Goal: Task Accomplishment & Management: Manage account settings

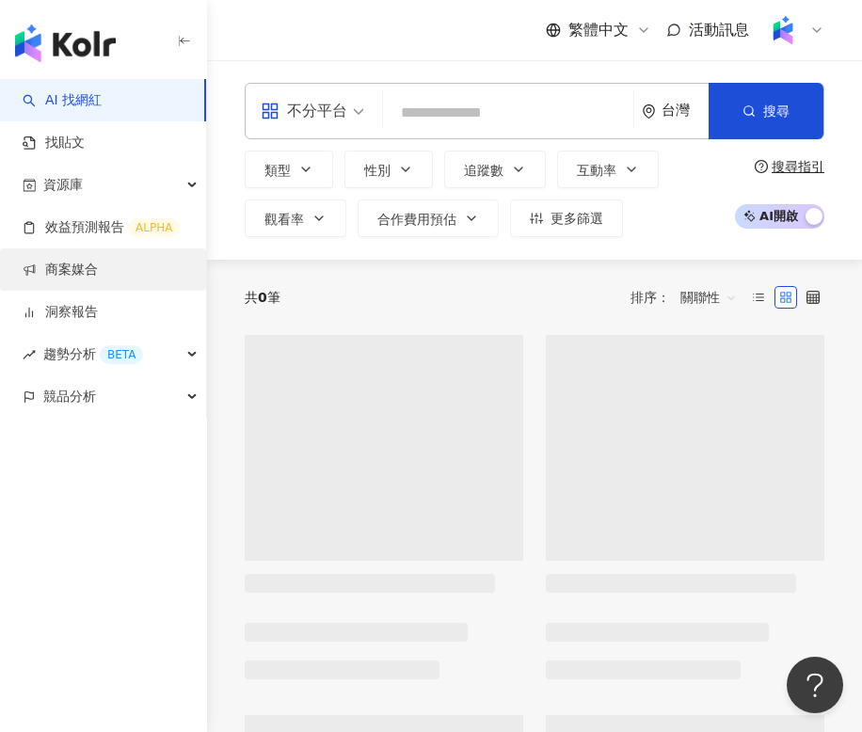
click at [84, 280] on link "商案媒合" at bounding box center [60, 270] width 75 height 19
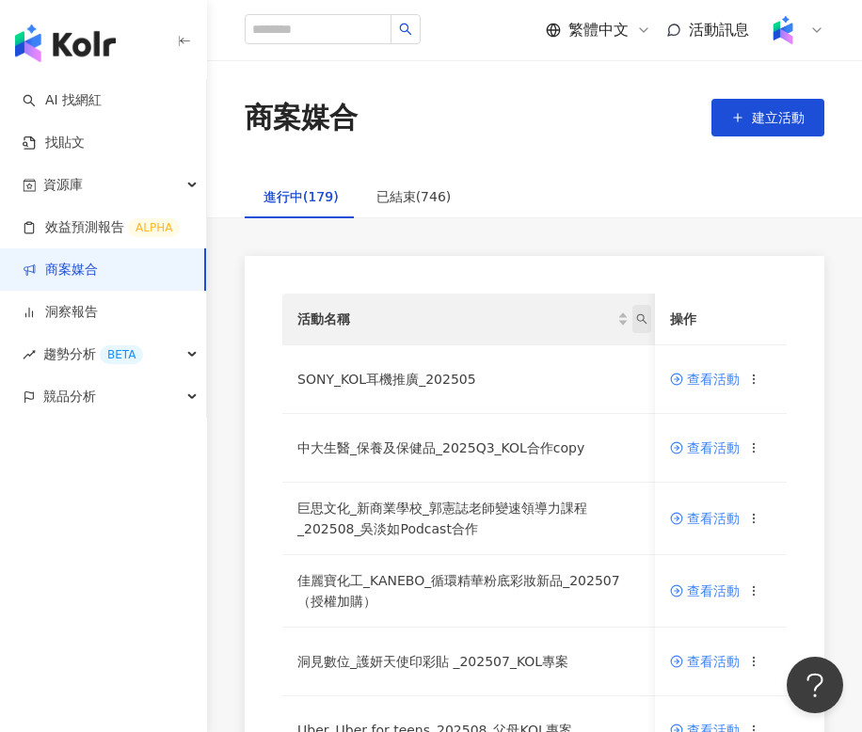
click at [644, 325] on span "活動名稱" at bounding box center [641, 319] width 19 height 28
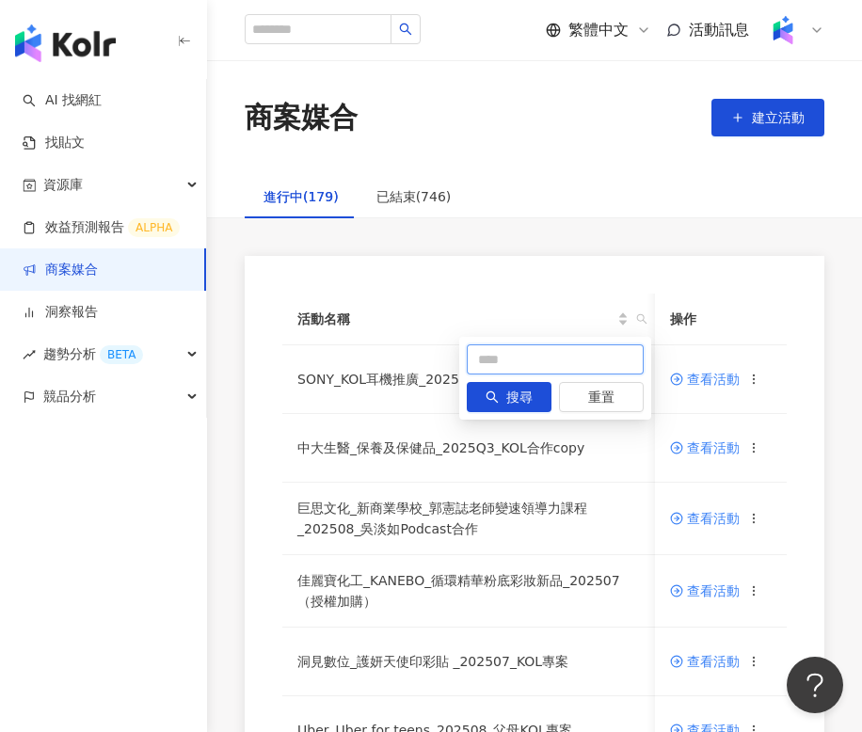
click at [622, 353] on input "text" at bounding box center [555, 359] width 177 height 30
type input "*"
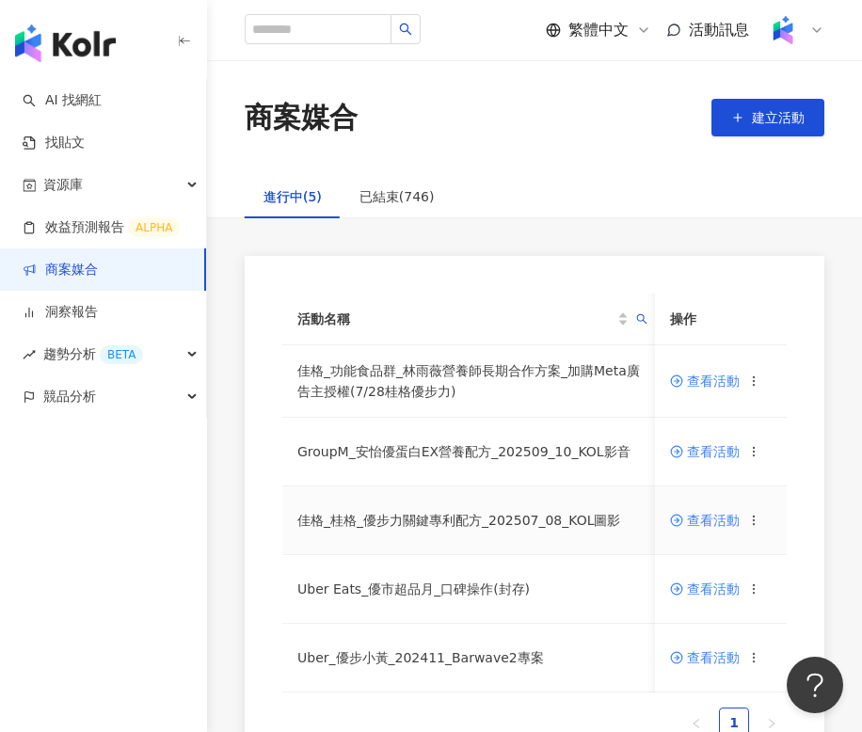
click at [706, 523] on span "查看活動" at bounding box center [705, 520] width 70 height 13
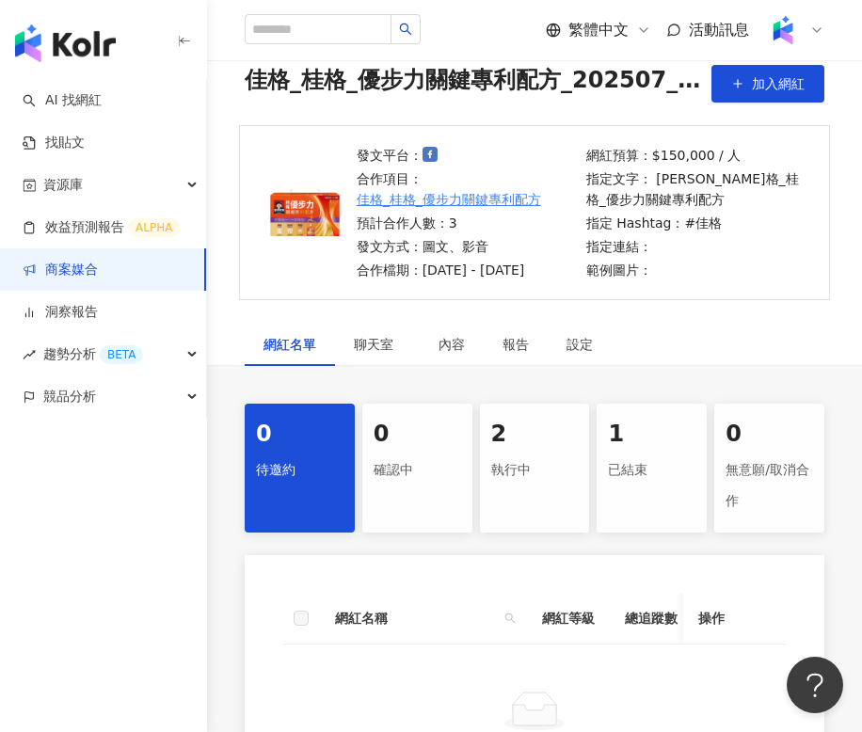
click at [535, 440] on div "2" at bounding box center [535, 435] width 88 height 32
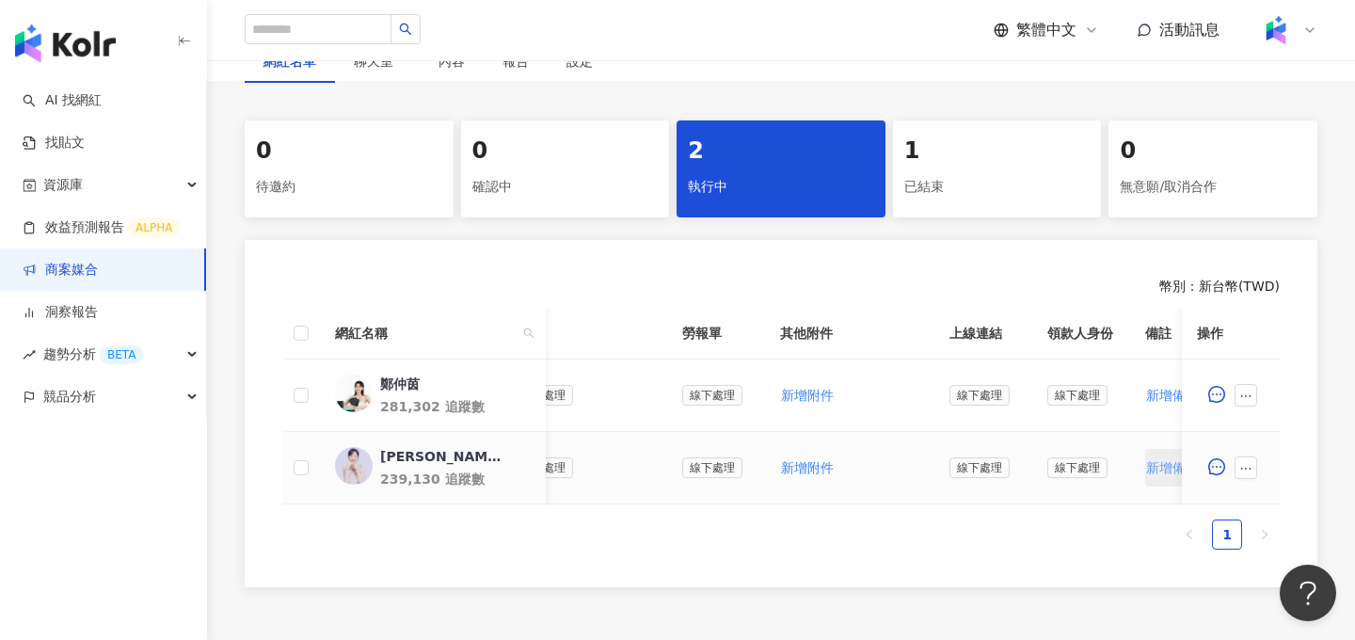
scroll to position [0, 576]
click at [798, 468] on span "新增附件" at bounding box center [806, 467] width 53 height 15
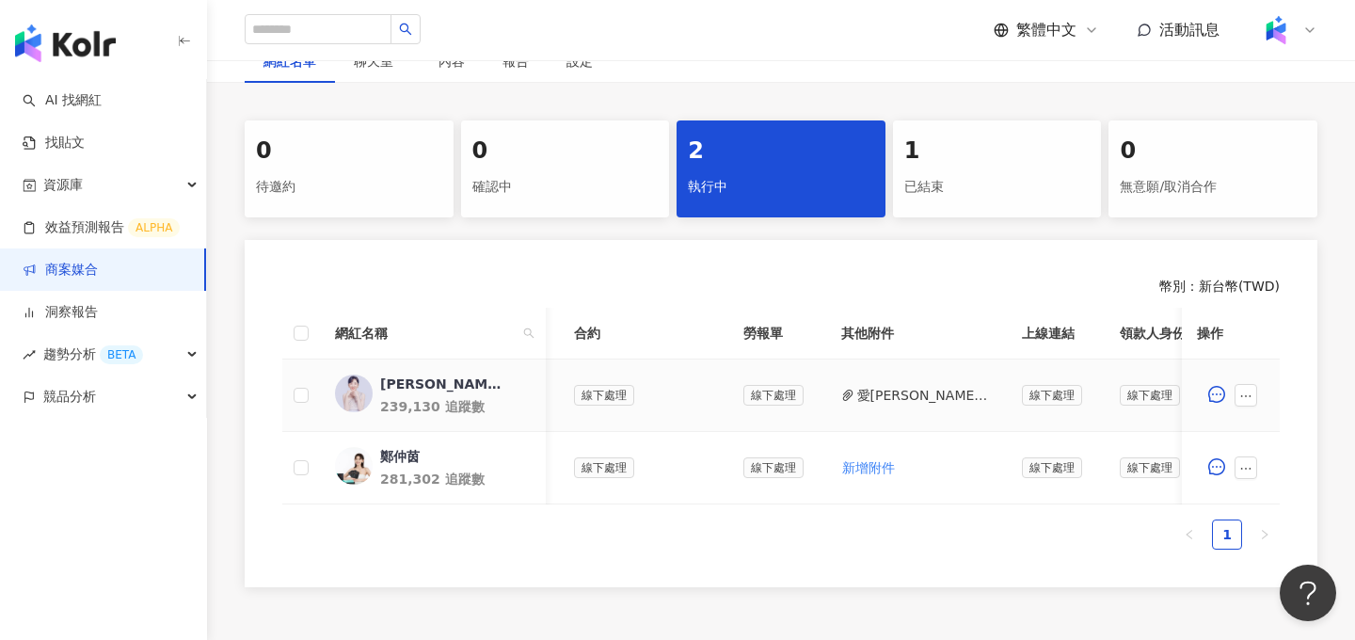
scroll to position [0, 510]
drag, startPoint x: 873, startPoint y: 507, endPoint x: 865, endPoint y: 414, distance: 93.6
click at [861, 414] on div "網紅名稱 合作總酬勞 (含稅) 合作項目 推廣連結 合約 勞報單 其他附件 上線連結 領款人身份 備註 付款狀態 操作 [PERSON_NAME]239,13…" at bounding box center [781, 429] width 998 height 242
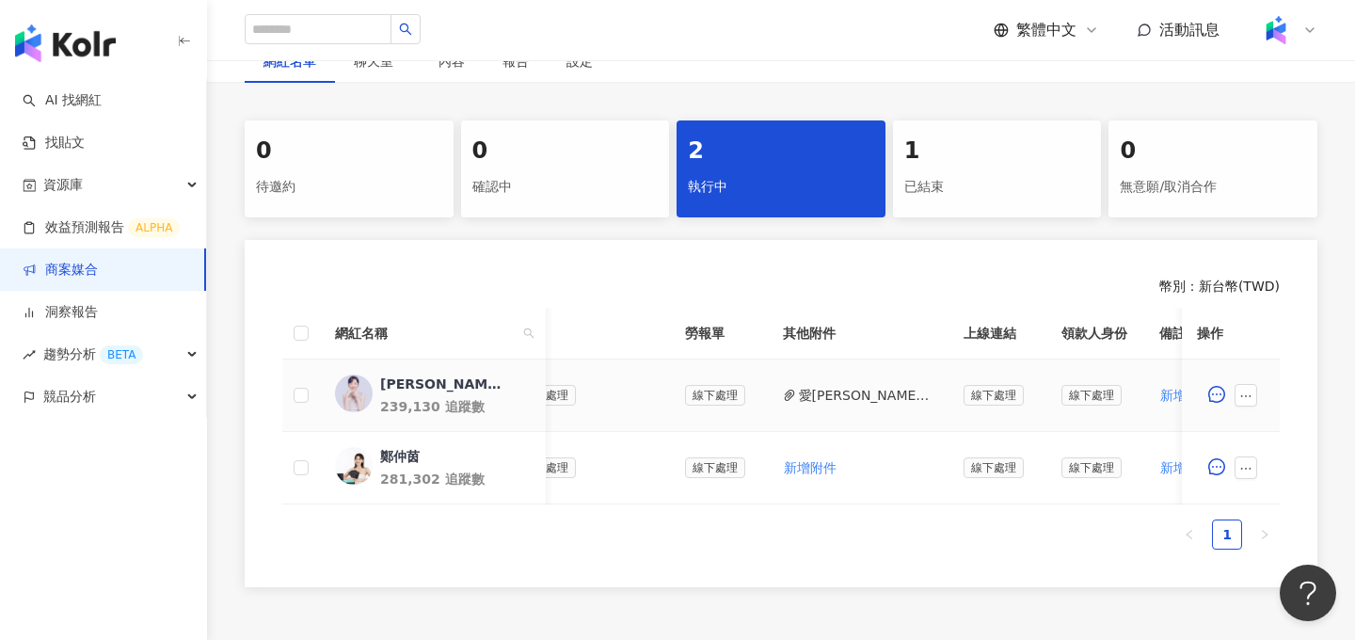
scroll to position [0, 639]
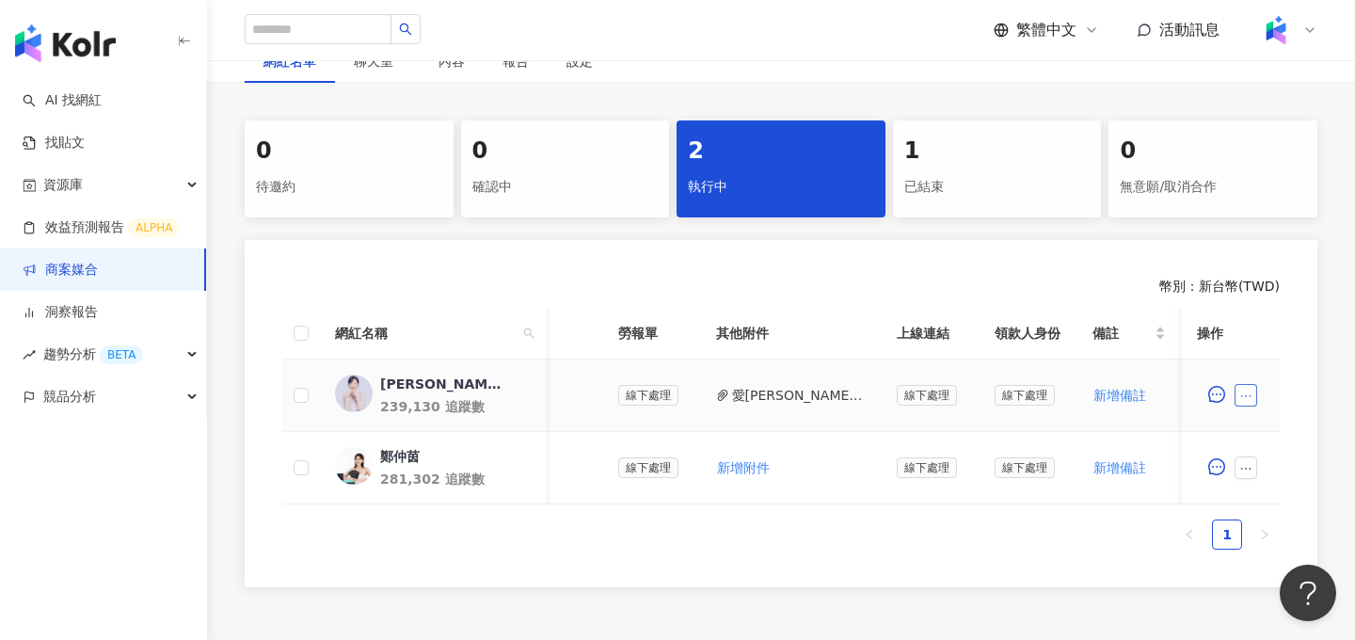
click at [861, 404] on button "button" at bounding box center [1246, 395] width 23 height 23
click at [861, 100] on span "新增附件" at bounding box center [1276, 106] width 53 height 15
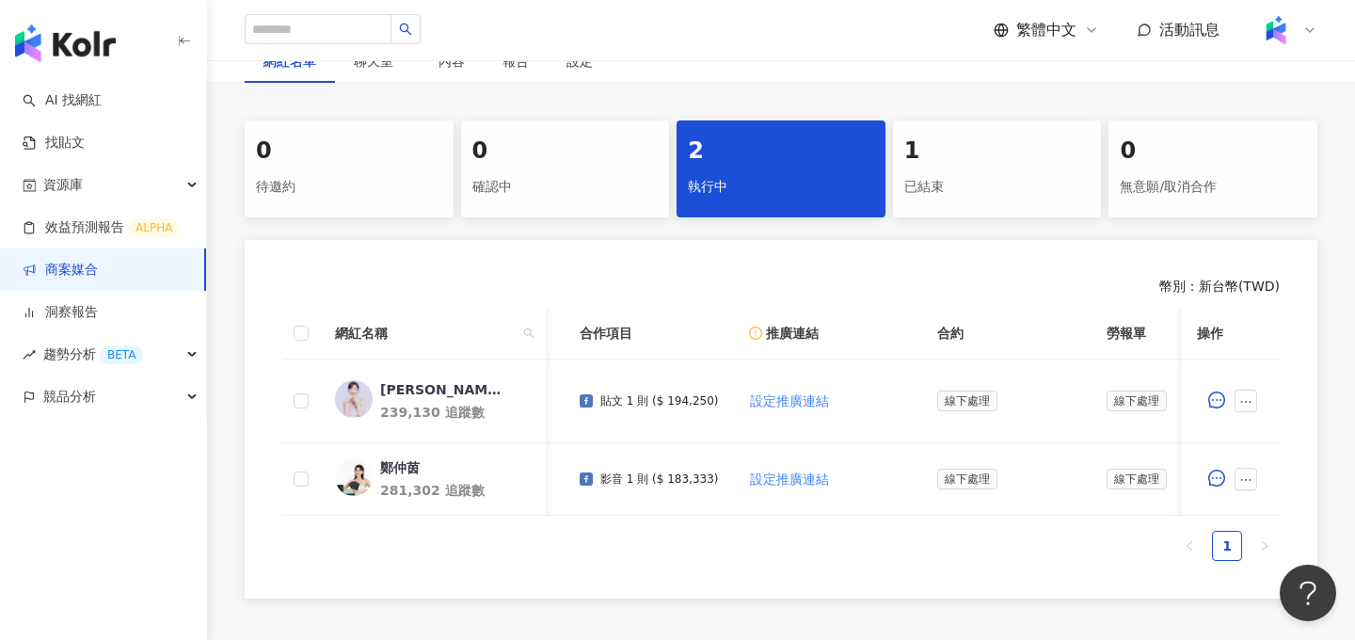
scroll to position [0, 152]
click at [861, 195] on div "已結束" at bounding box center [997, 187] width 186 height 32
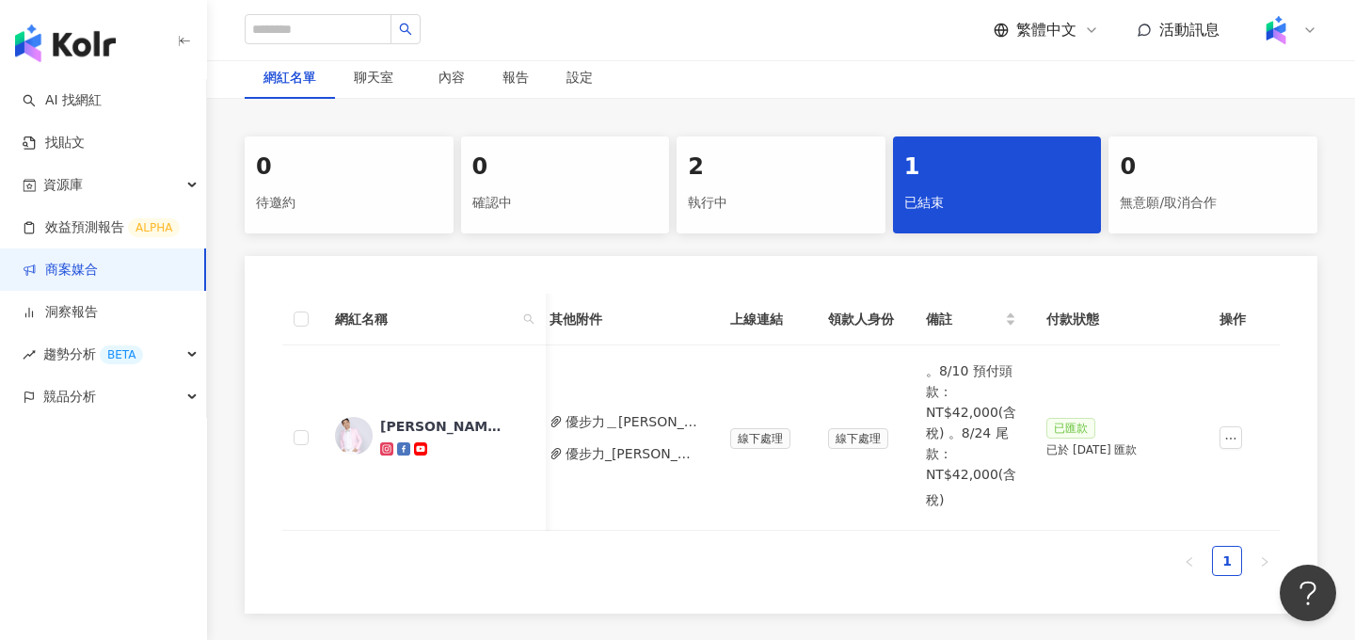
scroll to position [320, 0]
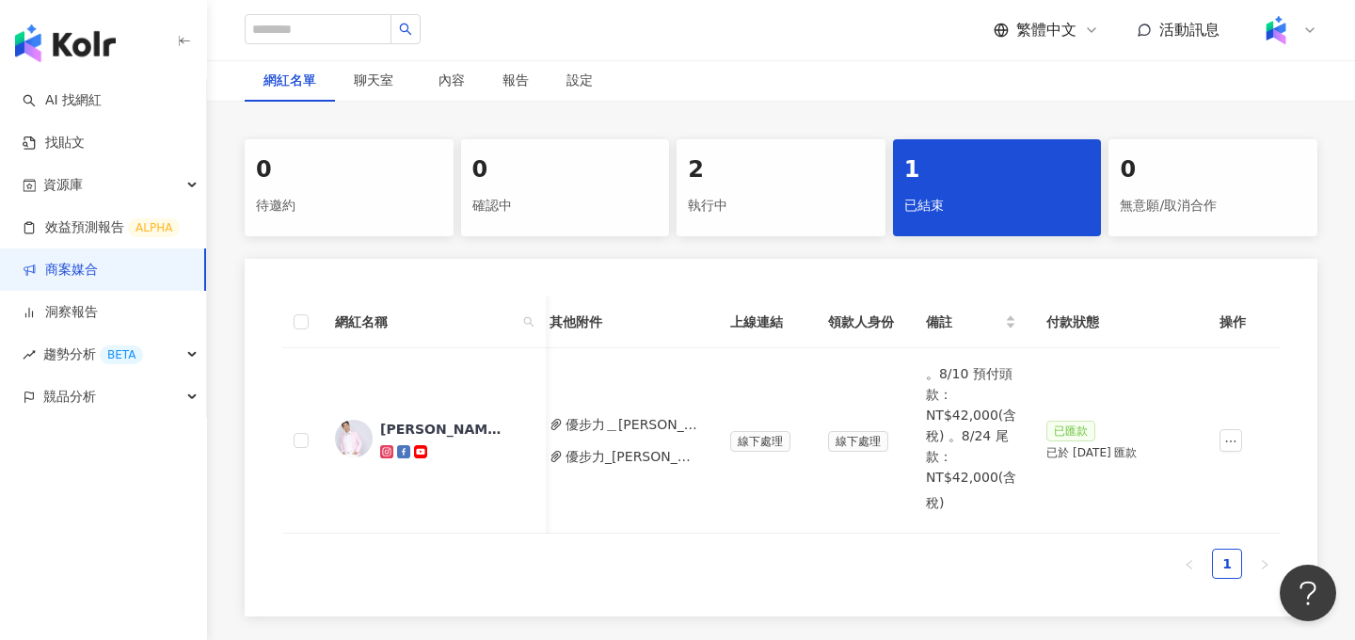
click at [800, 221] on div "2 執行中" at bounding box center [781, 187] width 209 height 97
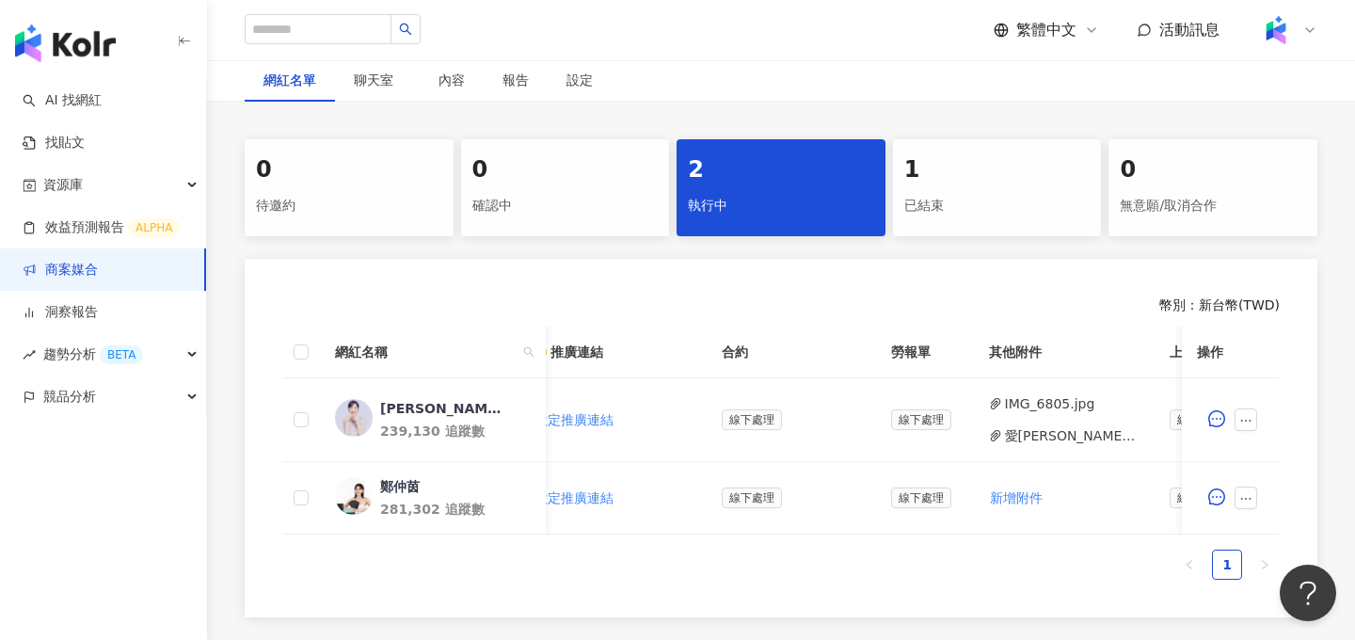
scroll to position [0, 433]
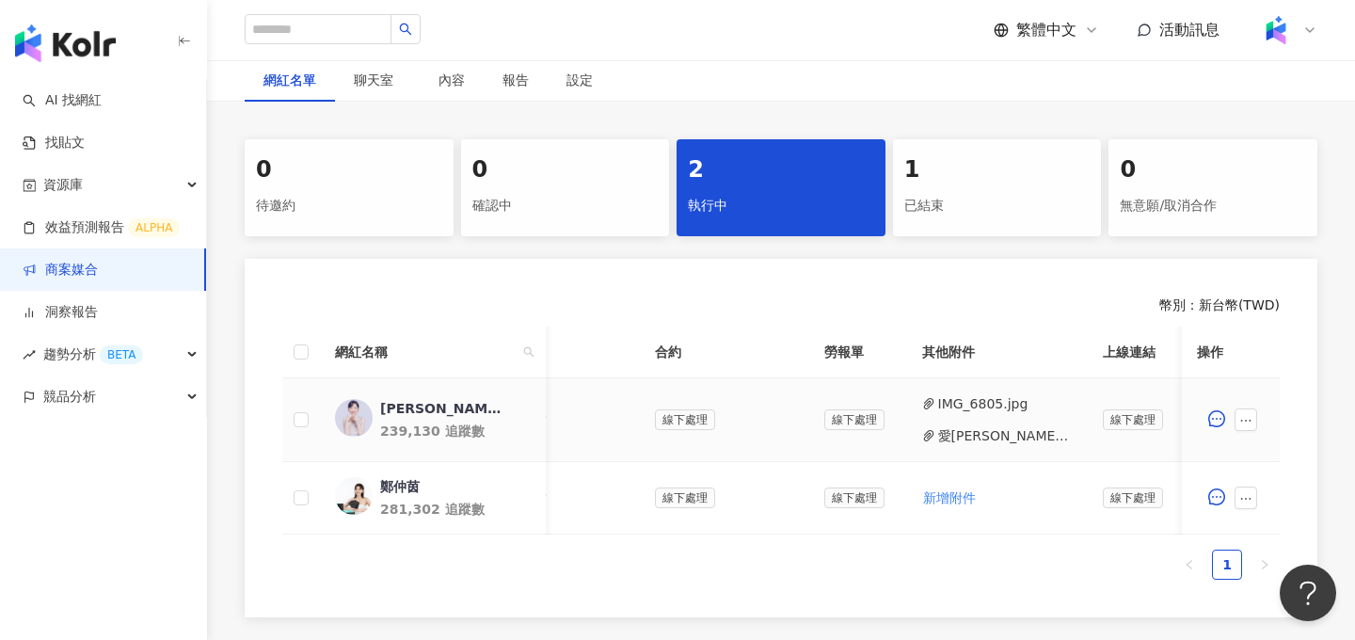
click at [861, 440] on button "愛[PERSON_NAME]互動媒體有限公司_[PERSON_NAME] 雙方用印合約_掃描檔.pdf" at bounding box center [1005, 435] width 135 height 21
click at [98, 280] on link "商案媒合" at bounding box center [60, 270] width 75 height 19
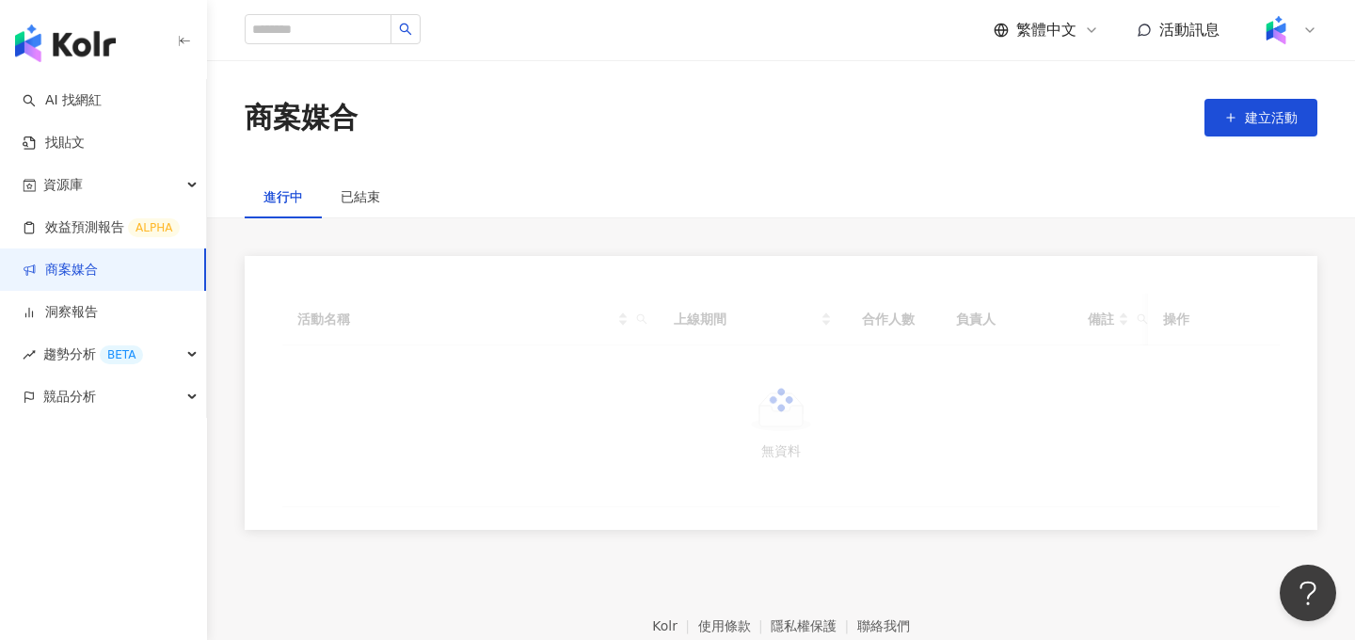
click at [640, 322] on div at bounding box center [781, 401] width 998 height 214
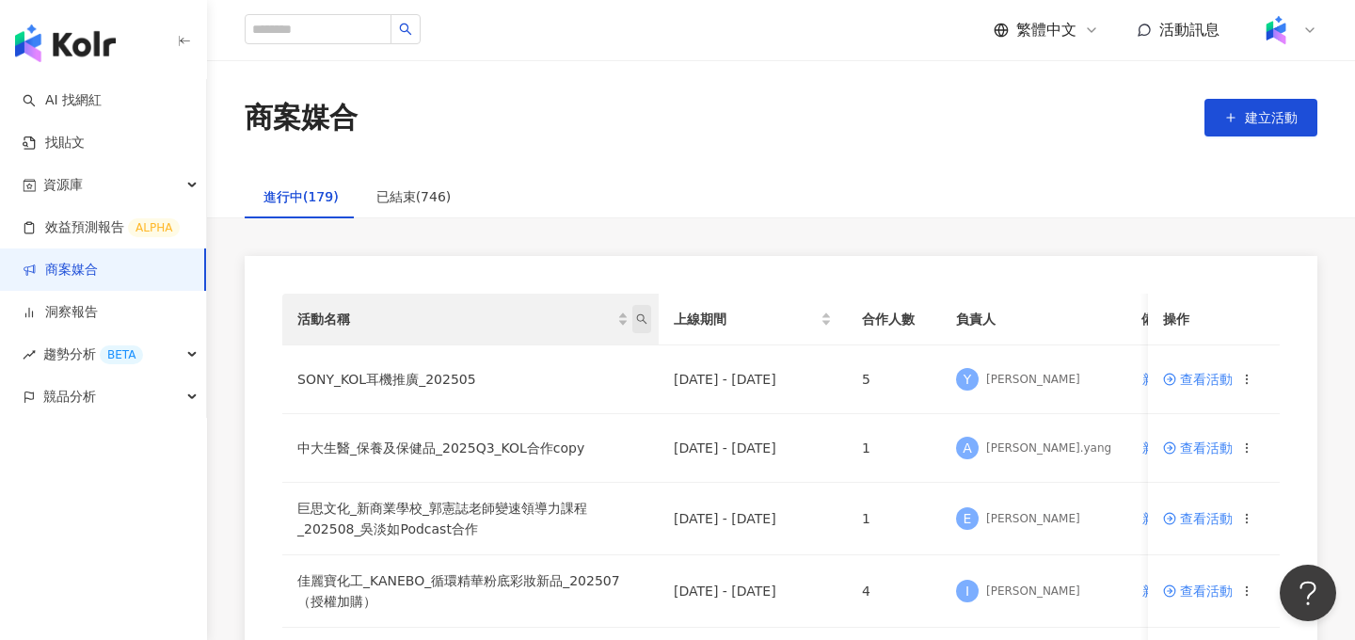
click at [647, 323] on span "活動名稱" at bounding box center [641, 319] width 19 height 28
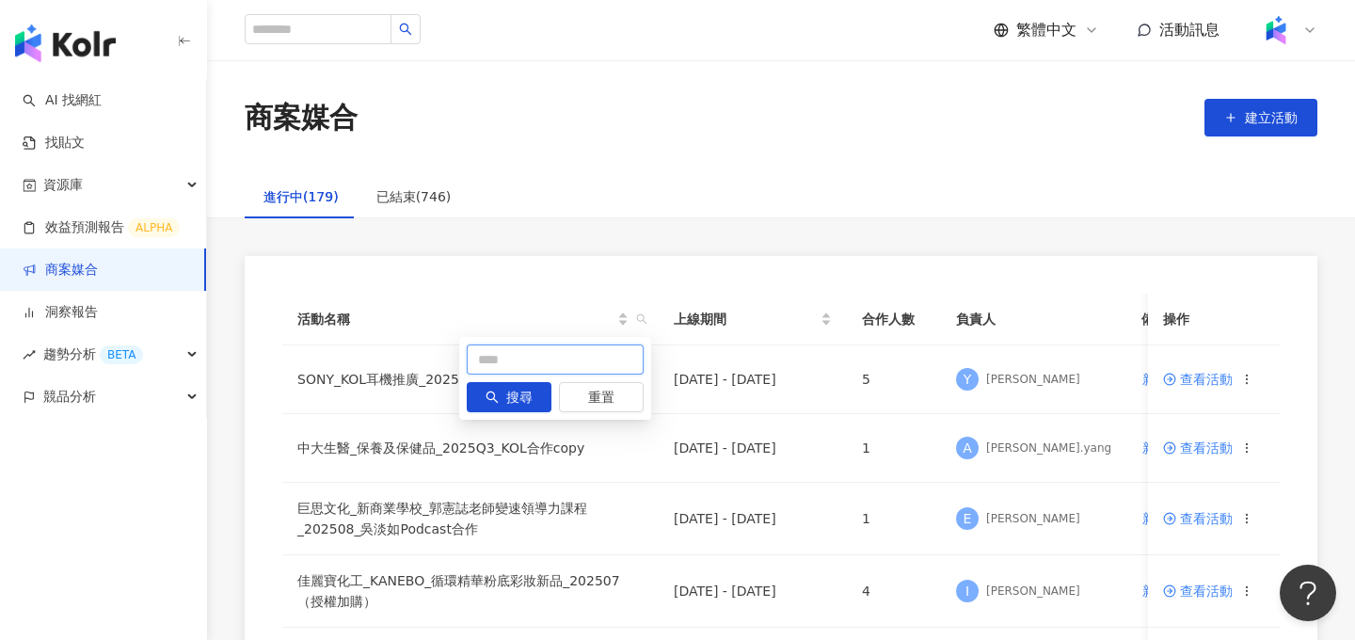
click at [555, 355] on input "text" at bounding box center [555, 359] width 177 height 30
type input "*"
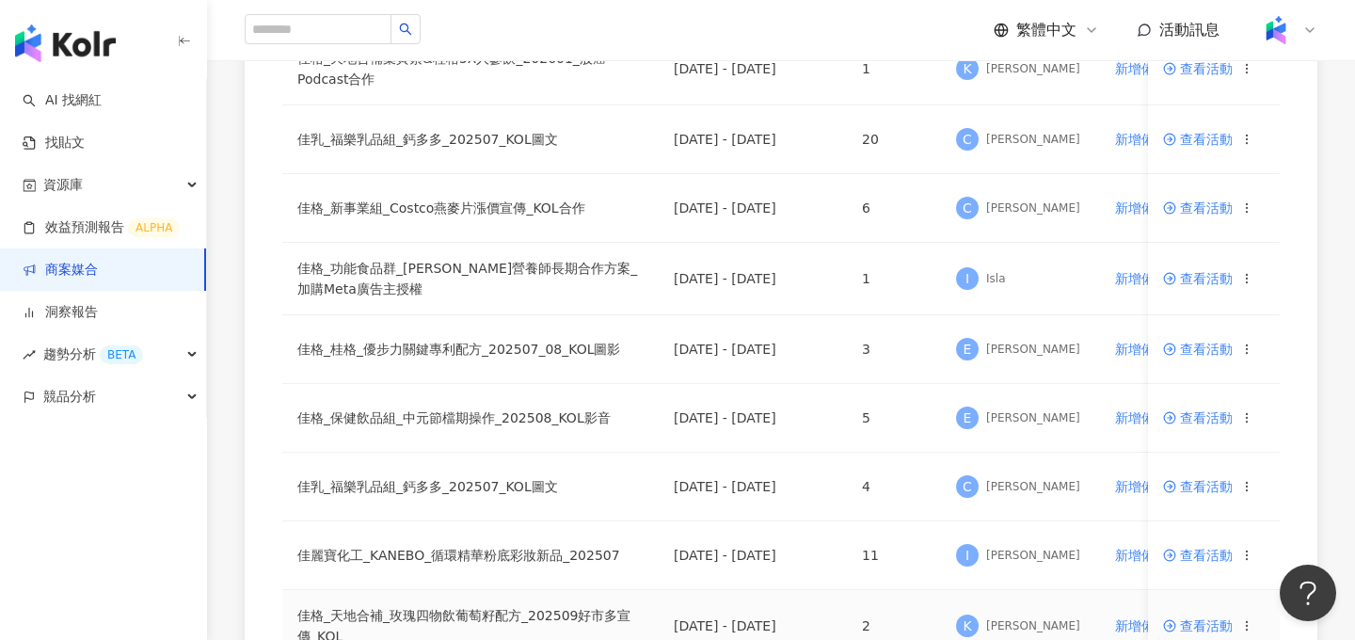
scroll to position [620, 0]
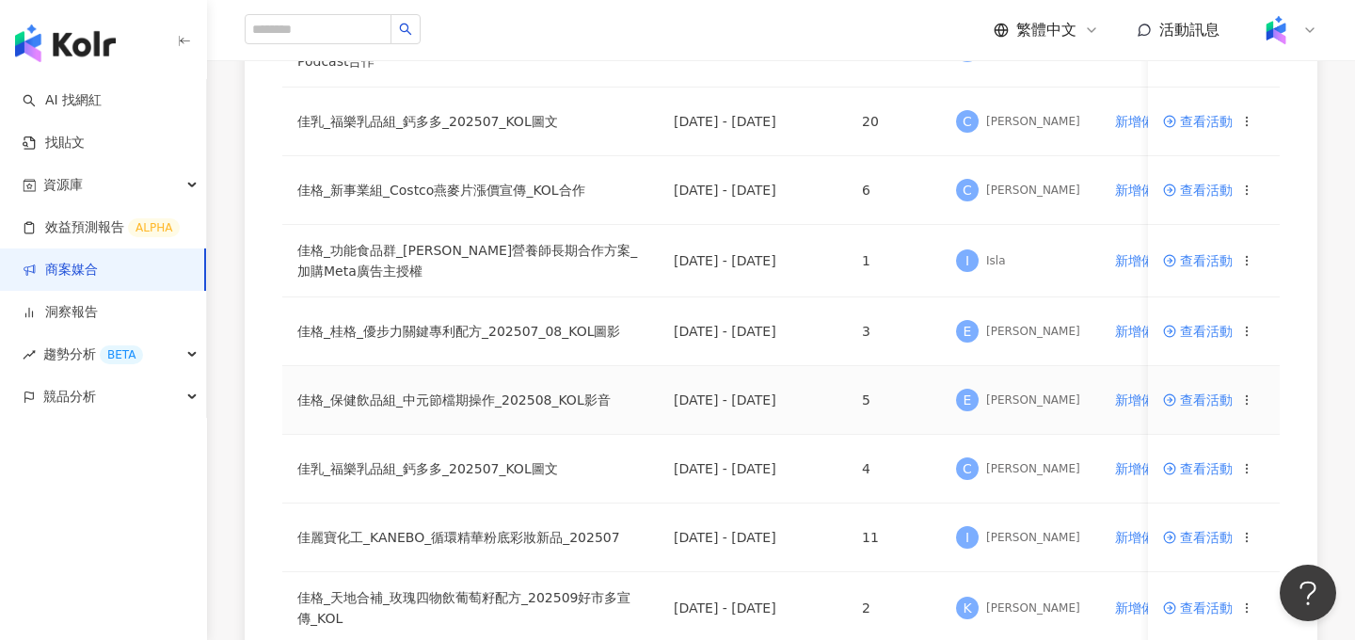
click at [861, 395] on span "查看活動" at bounding box center [1198, 399] width 70 height 13
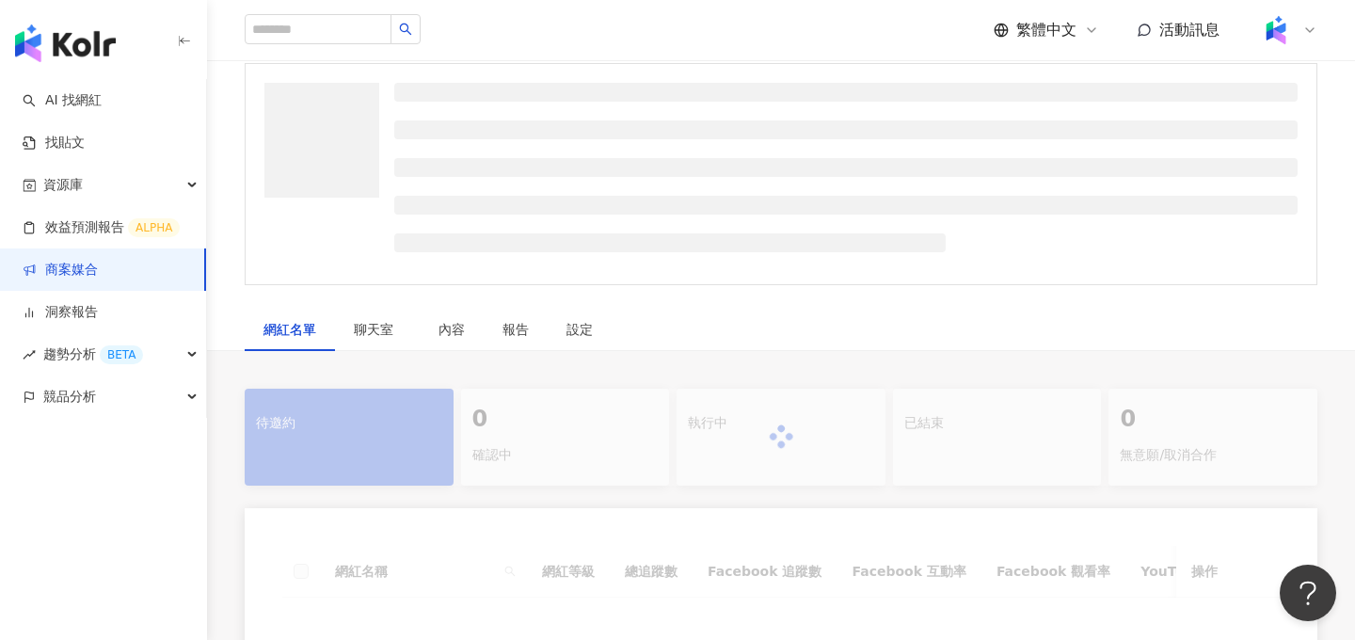
scroll to position [168, 0]
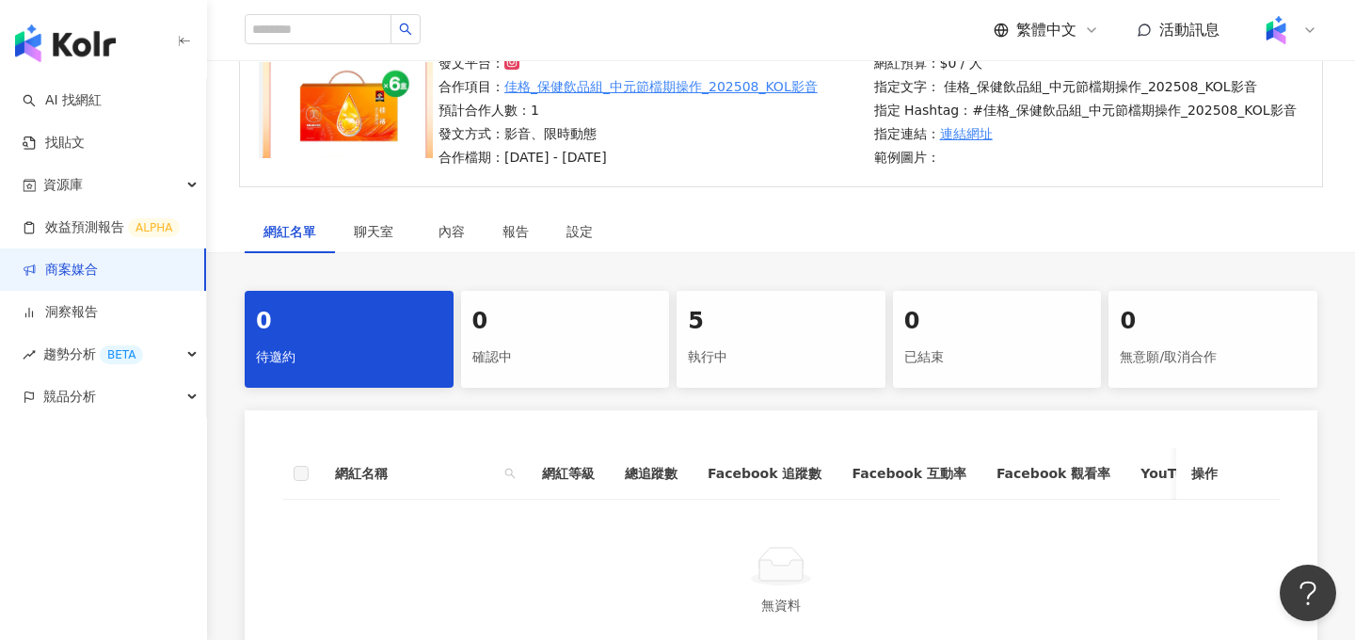
click at [764, 331] on div "5" at bounding box center [781, 322] width 186 height 32
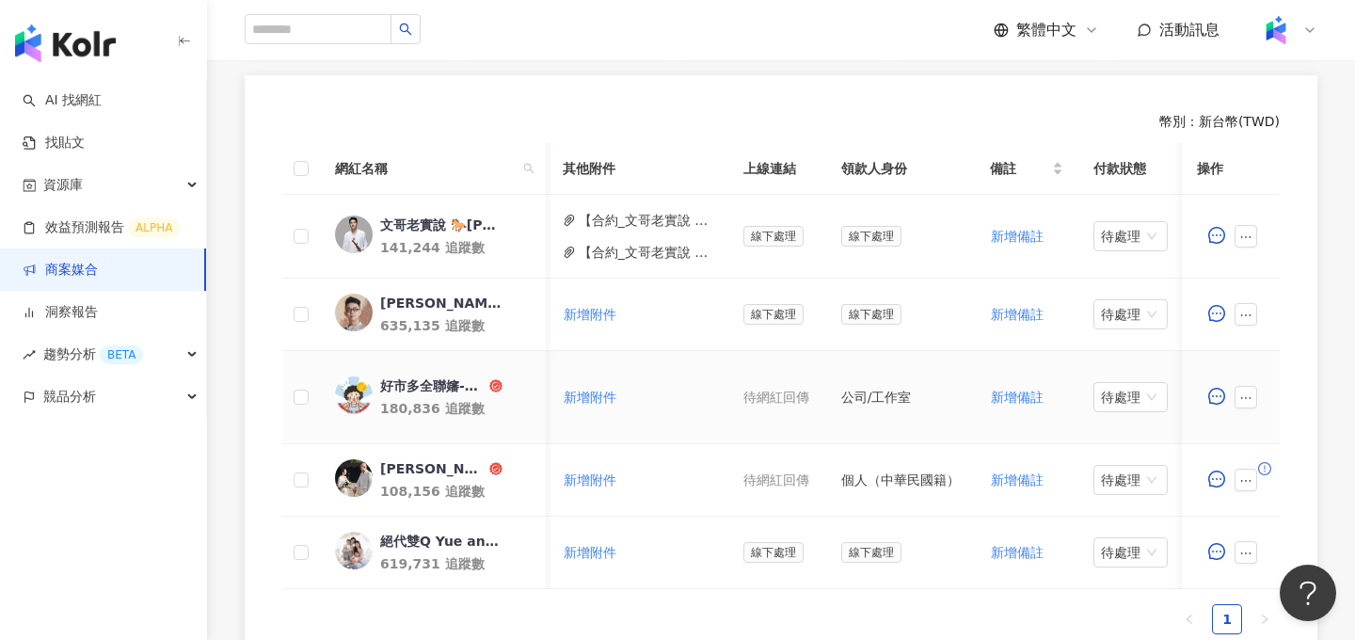
scroll to position [497, 0]
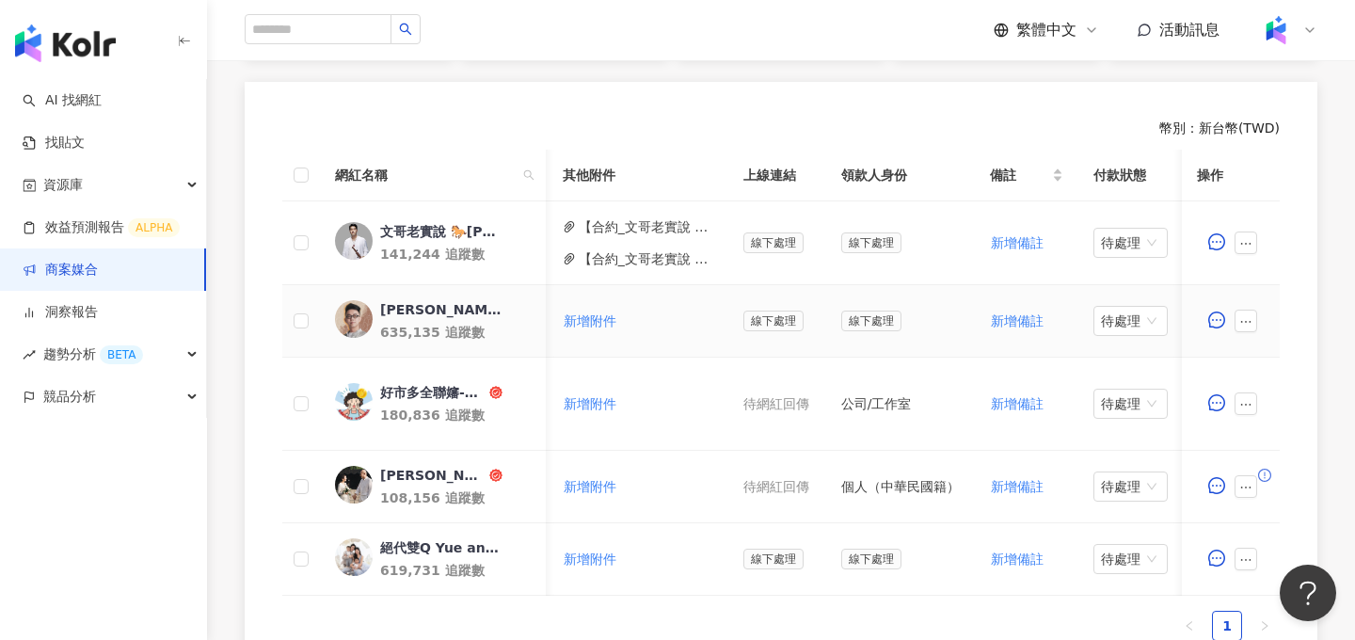
click at [359, 319] on img at bounding box center [354, 319] width 38 height 38
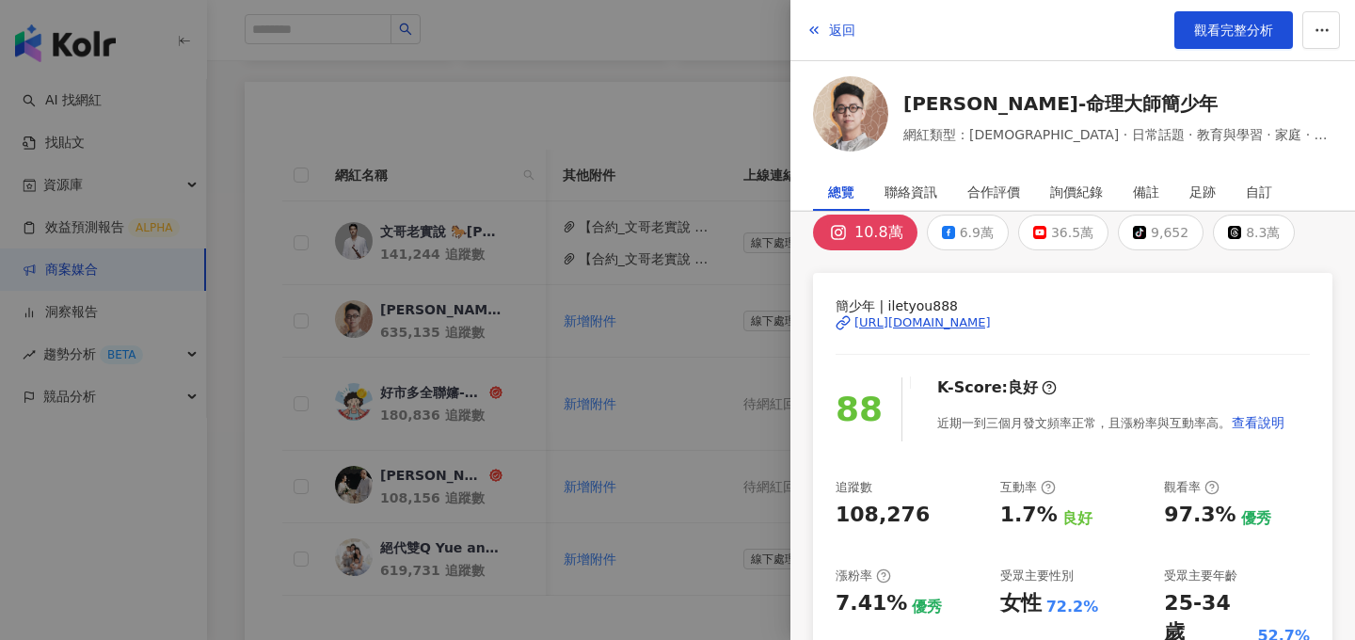
scroll to position [0, 0]
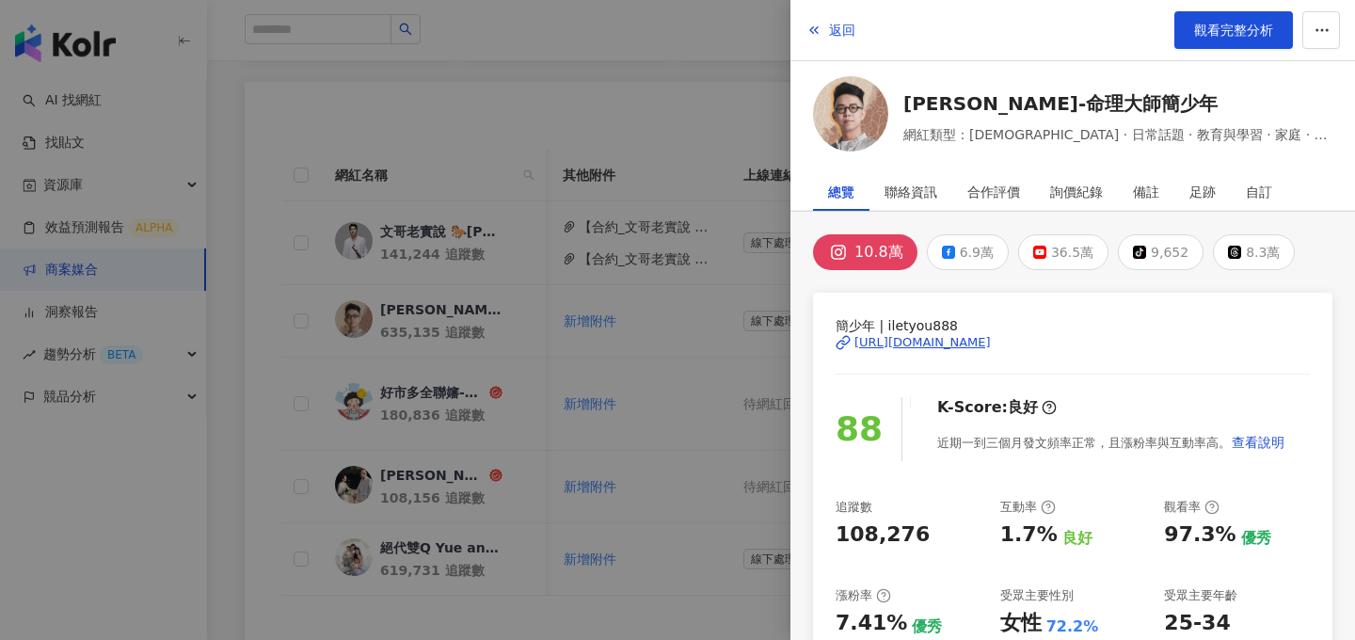
click at [530, 339] on div at bounding box center [677, 320] width 1355 height 640
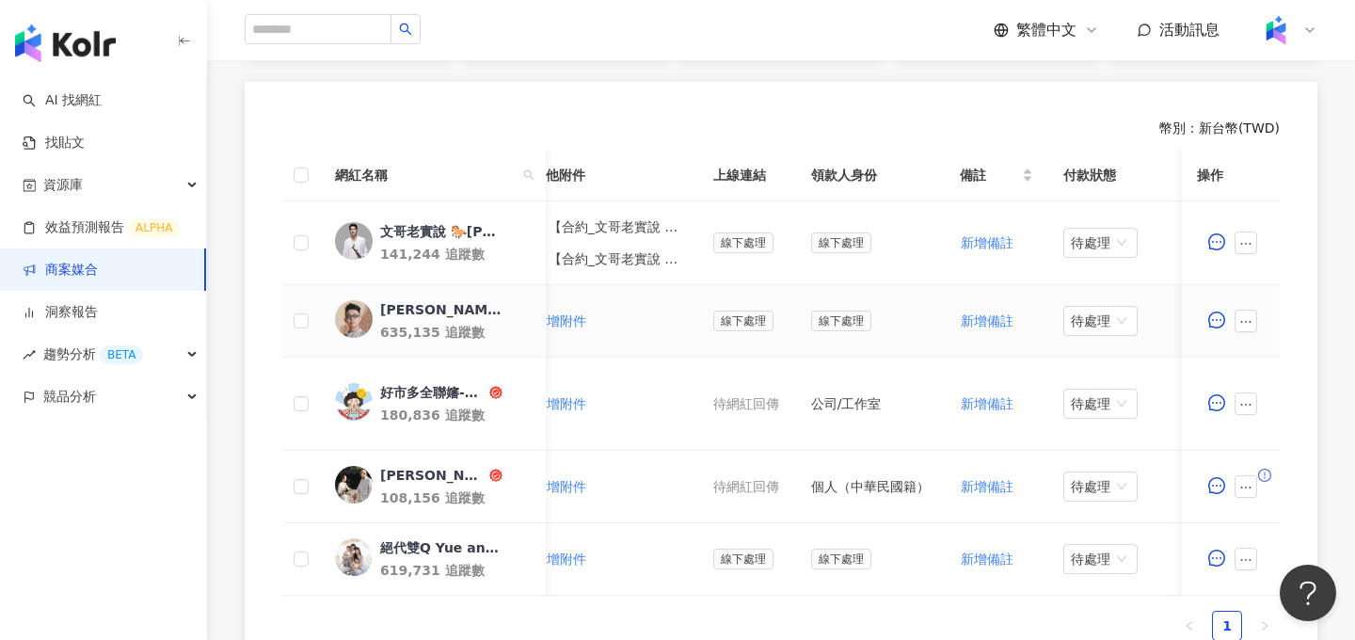
scroll to position [0, 862]
click at [861, 320] on span "新增備註" at bounding box center [989, 320] width 53 height 15
click at [861, 329] on td "線下處理" at bounding box center [872, 321] width 149 height 72
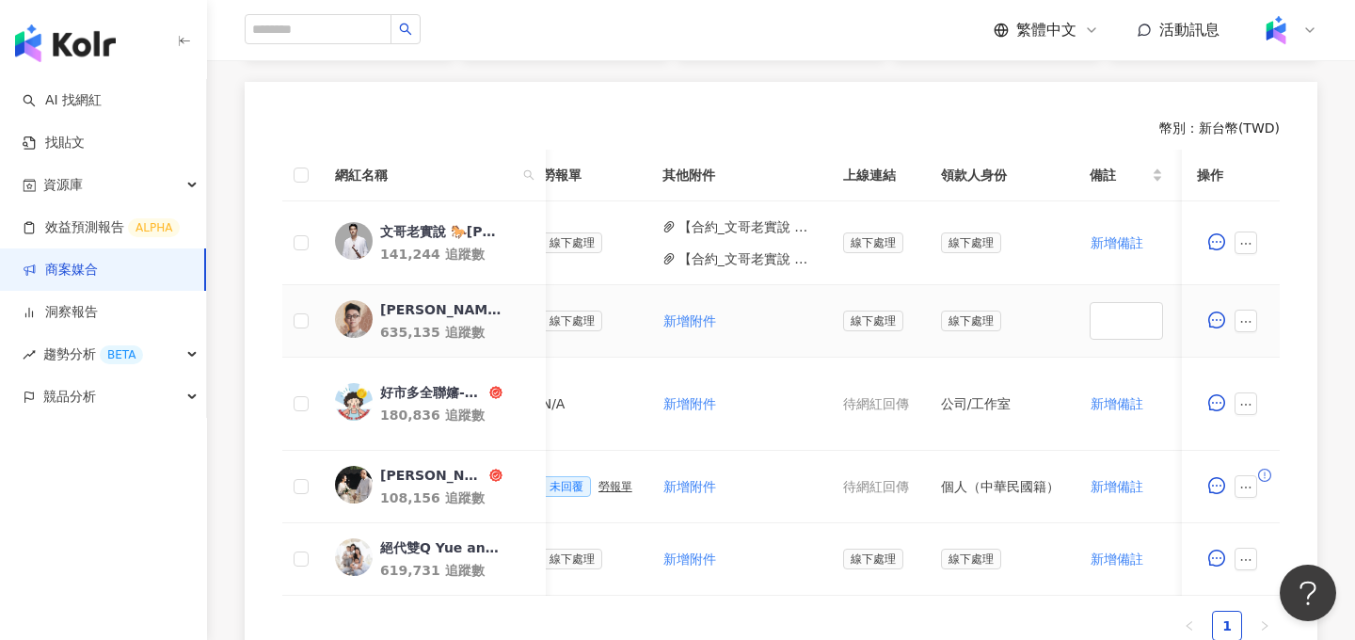
scroll to position [0, 704]
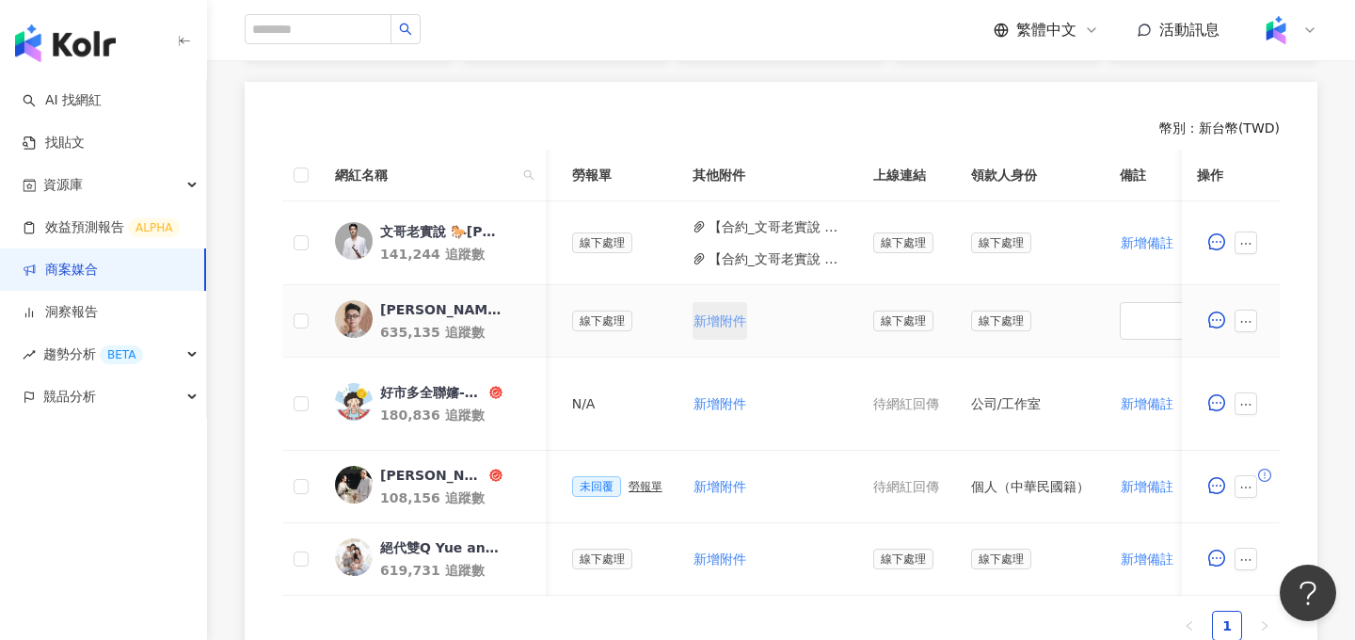
click at [707, 313] on span "新增附件" at bounding box center [720, 320] width 53 height 15
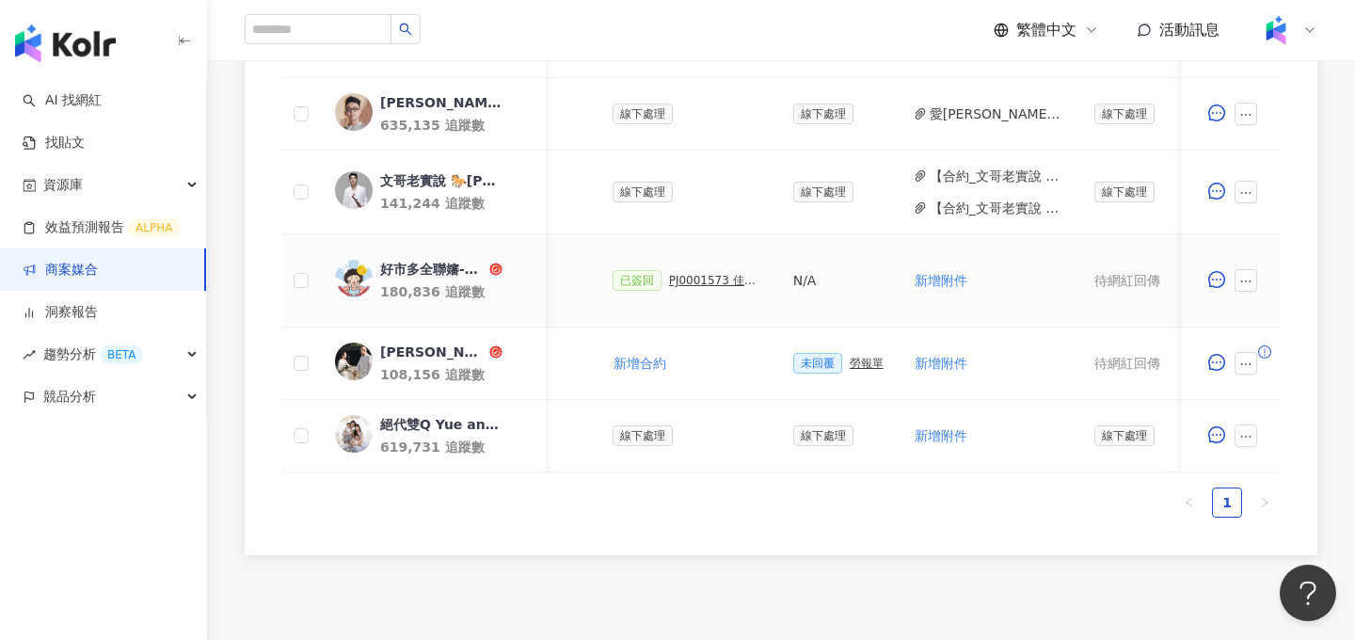
scroll to position [0, 475]
click at [861, 287] on span "新增附件" at bounding box center [948, 280] width 53 height 15
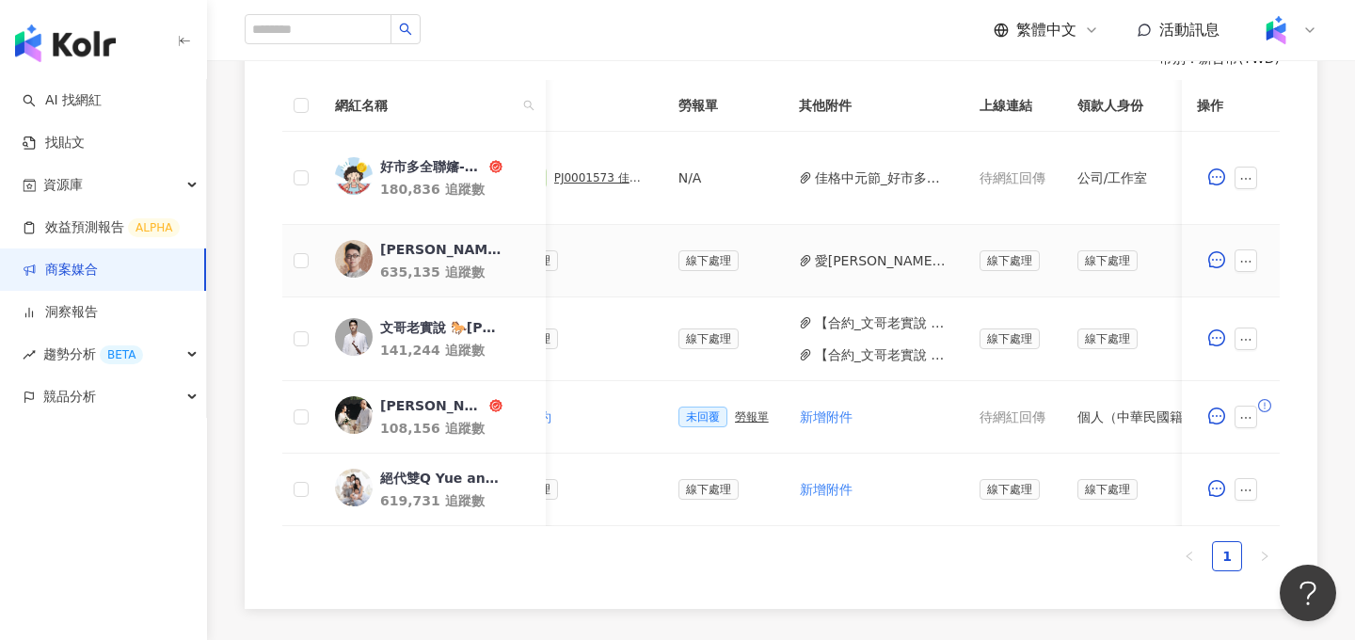
scroll to position [0, 606]
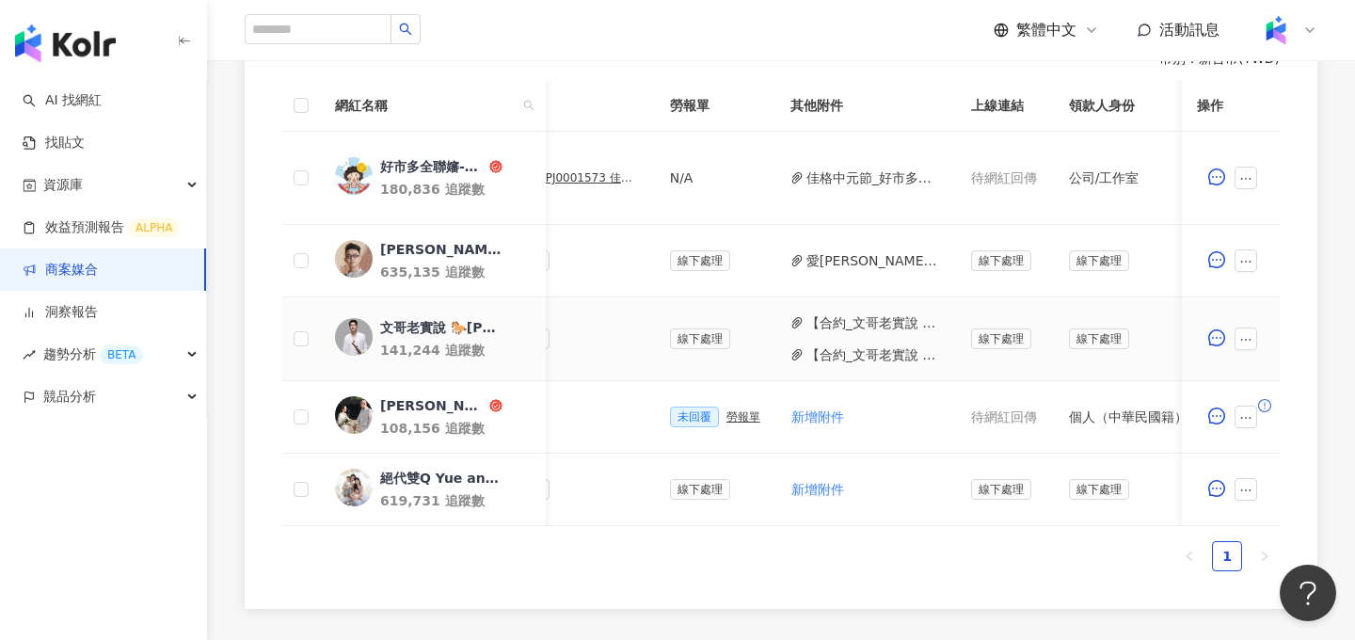
click at [856, 322] on button "【合約_文哥老實說 🐎[PERSON_NAME]老師_第一頁】PJ0001573_佳格_保健飲品組_中元節檔期操作_202508_KOL影音.pdf" at bounding box center [874, 322] width 135 height 21
click at [861, 355] on button "【合約_文哥老實說 🐎[PERSON_NAME]老師_第二頁】PJ0001573_佳格_保健飲品組_中元節檔期操作_202508_KOL影音.pdf" at bounding box center [874, 354] width 135 height 21
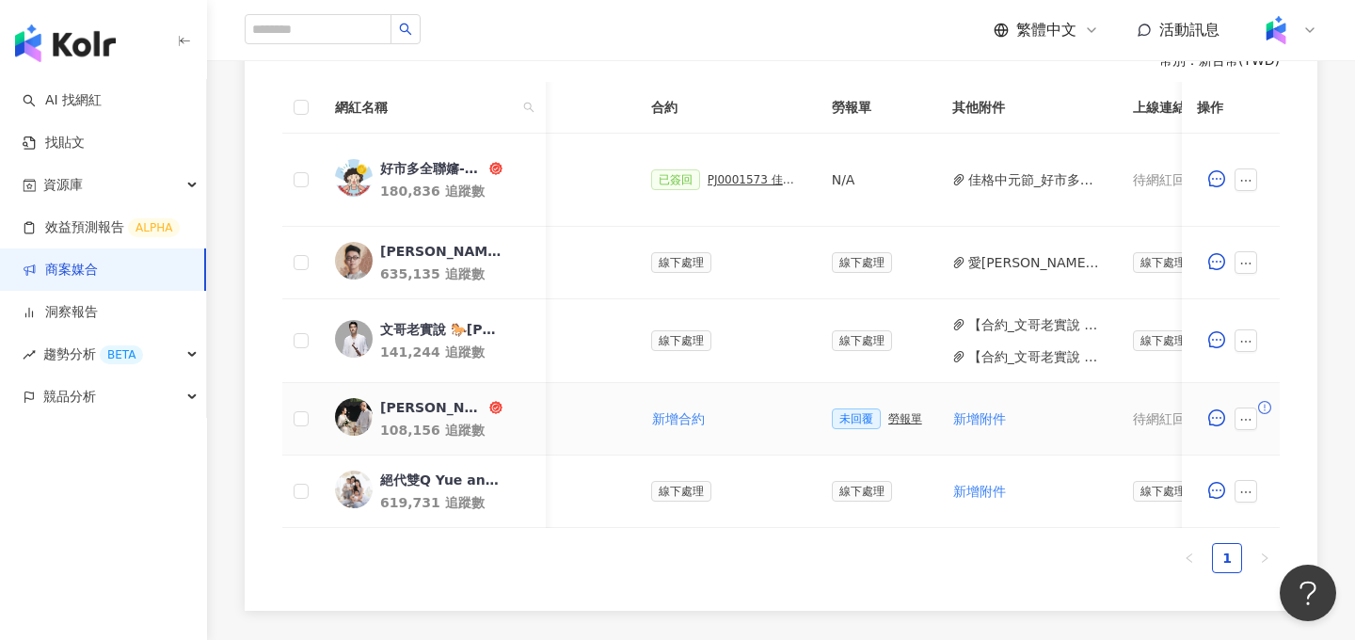
scroll to position [0, 527]
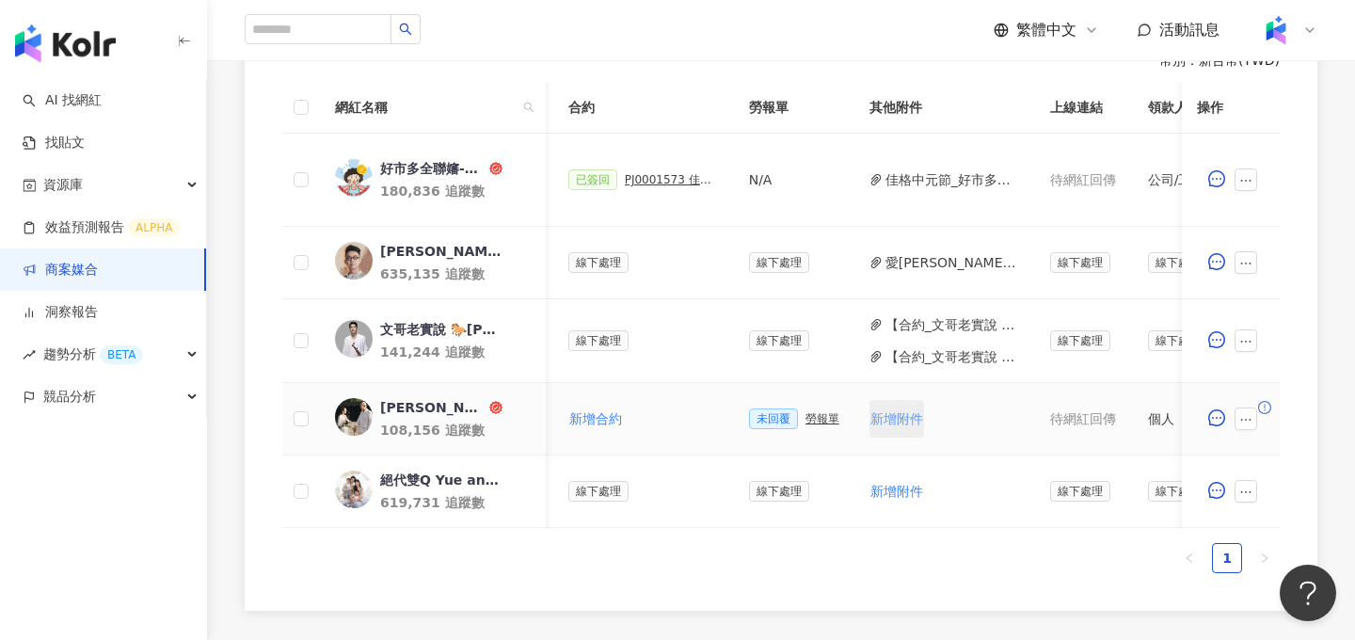
click at [861, 420] on span "新增附件" at bounding box center [897, 418] width 53 height 15
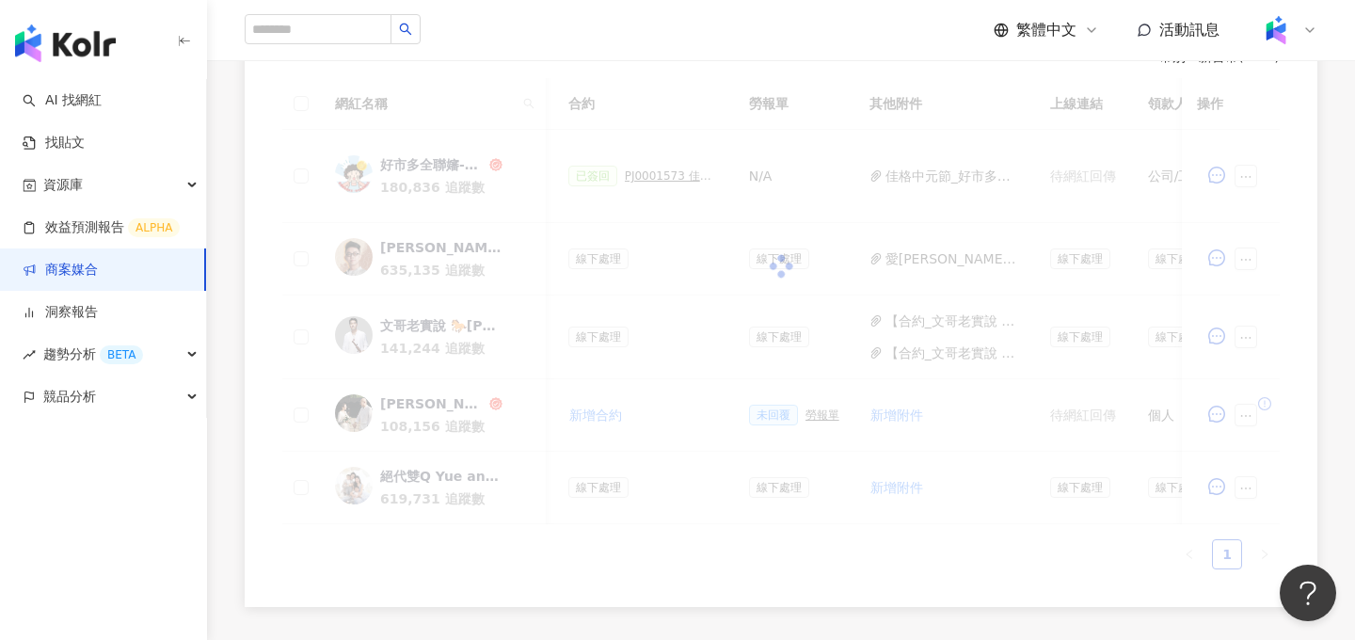
scroll to position [560, 0]
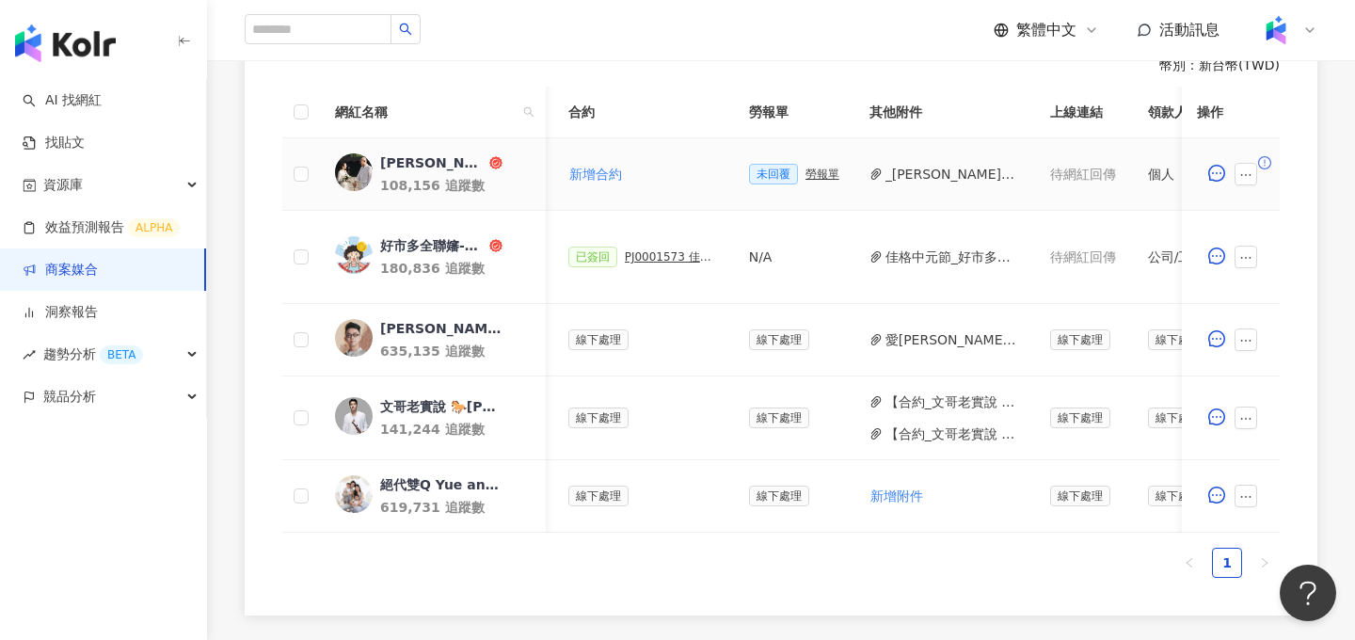
click at [861, 176] on button "_[PERSON_NAME]PJ0001573_佳格_保健飲品組_中元節檔期操作_202508_KOL影音_活動確認 (1).pdf" at bounding box center [953, 174] width 135 height 21
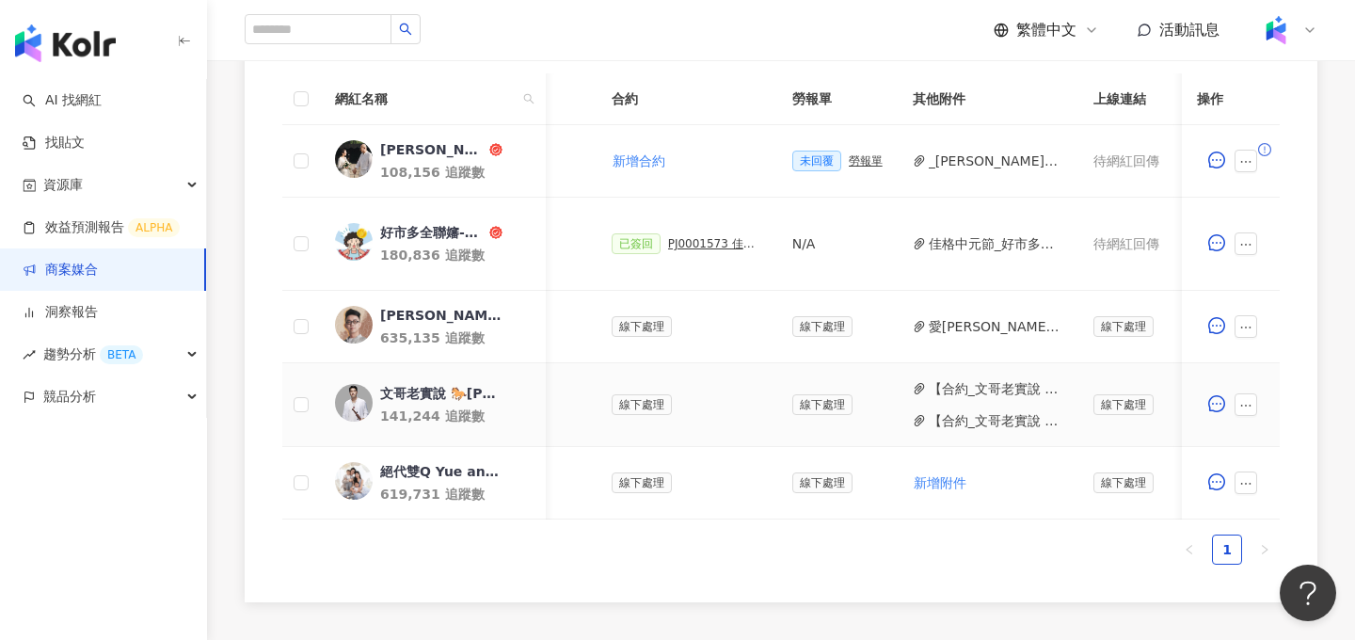
scroll to position [0, 482]
click at [858, 154] on div "勞報單" at bounding box center [868, 160] width 34 height 13
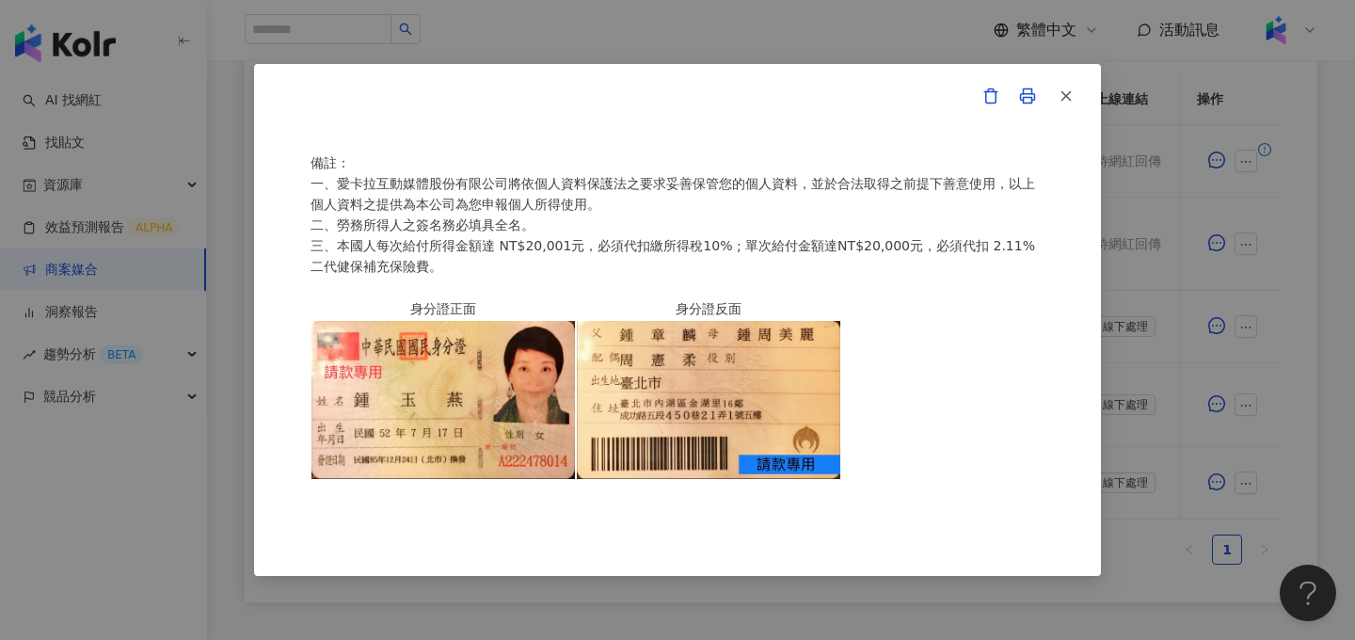
scroll to position [576, 0]
click at [861, 102] on icon "button" at bounding box center [1066, 96] width 17 height 17
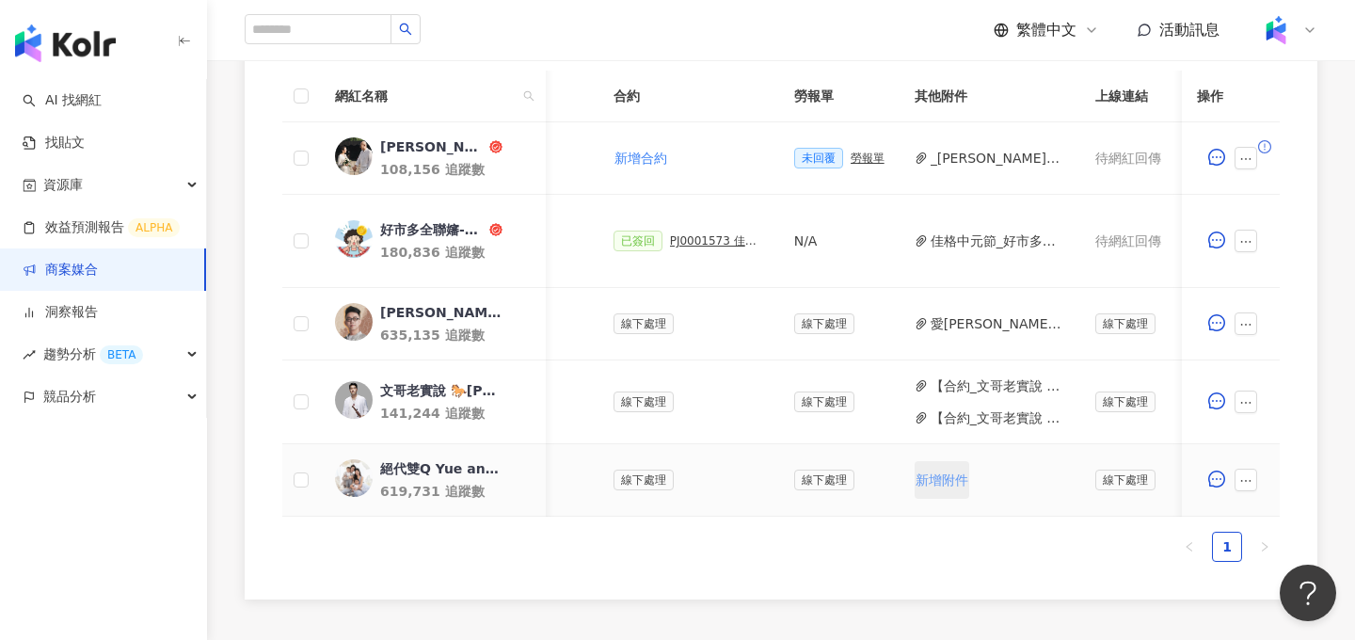
click at [861, 486] on span "新增附件" at bounding box center [942, 479] width 53 height 15
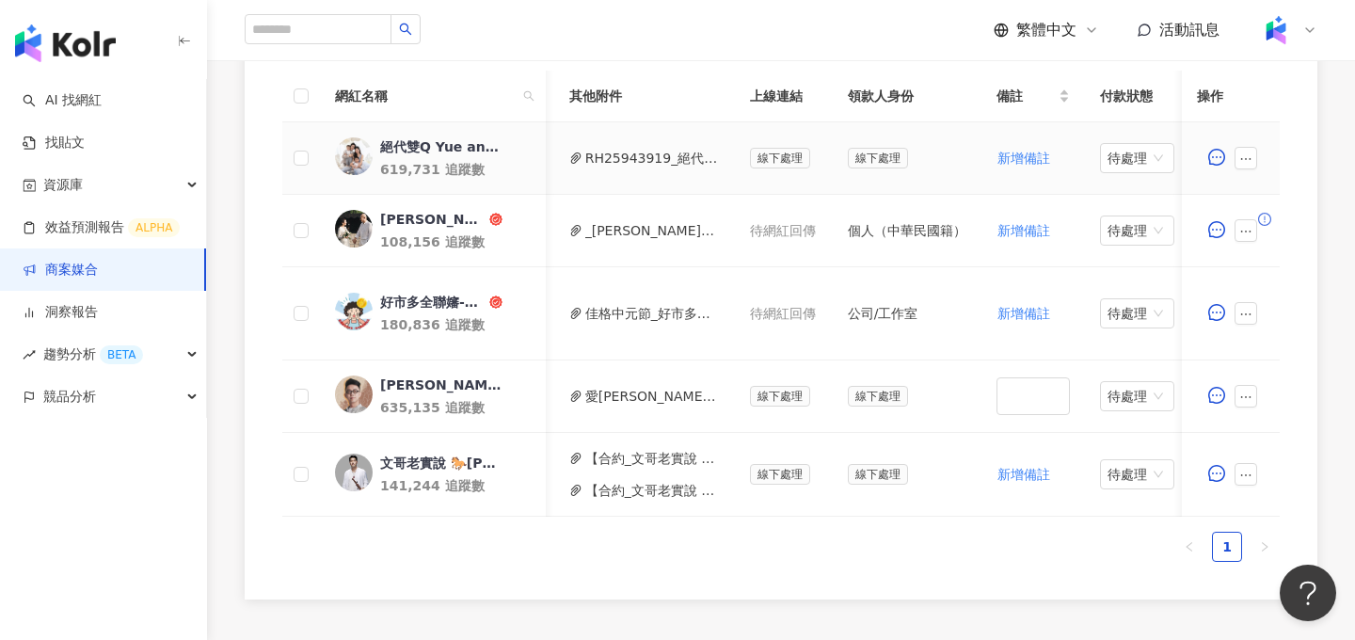
scroll to position [0, 841]
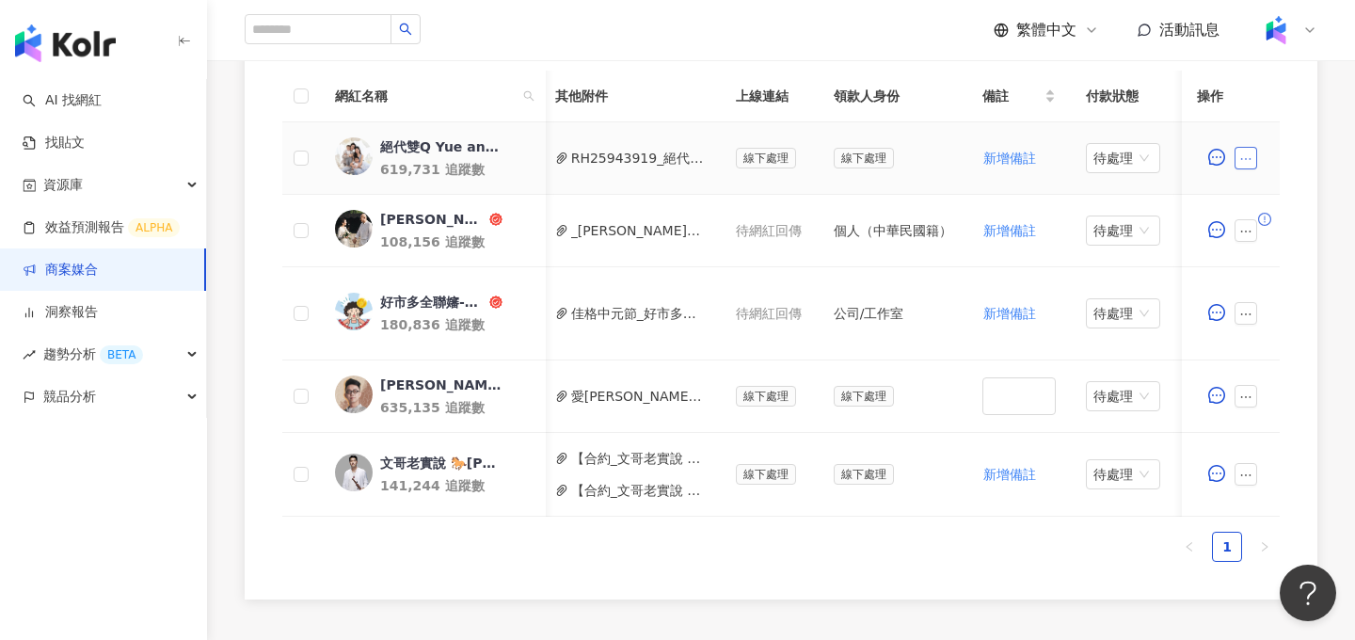
click at [861, 166] on button "button" at bounding box center [1246, 158] width 23 height 23
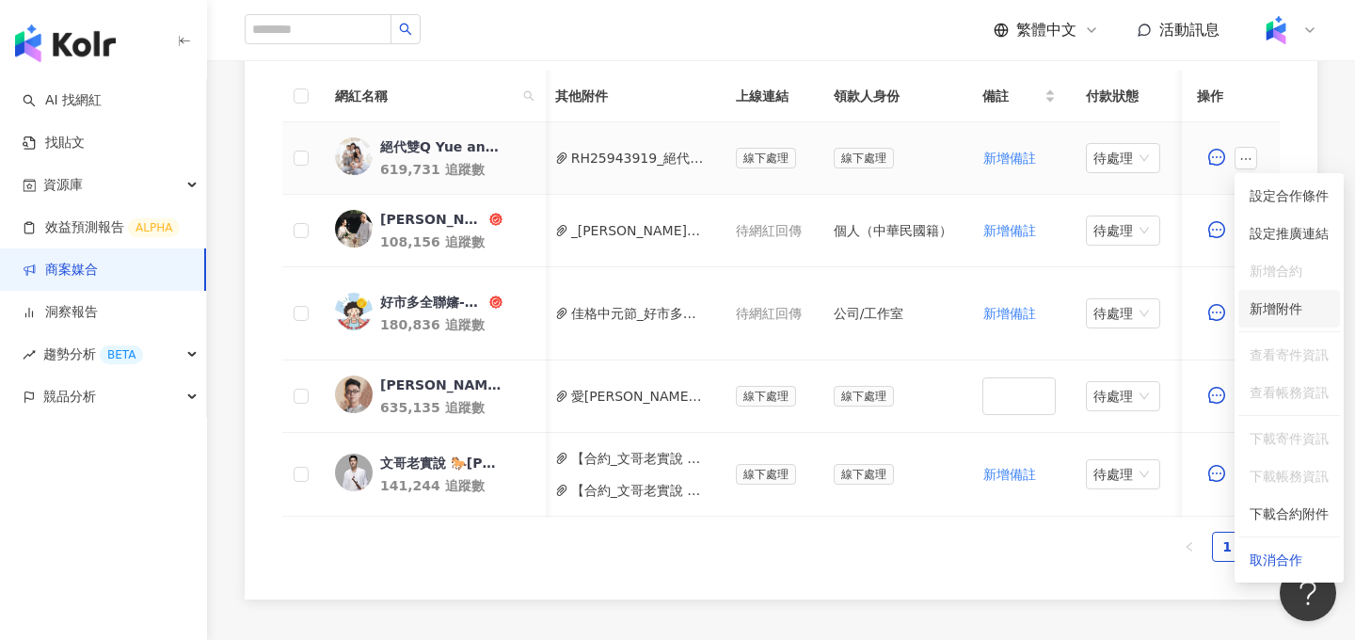
click at [861, 302] on span "新增附件" at bounding box center [1276, 308] width 53 height 15
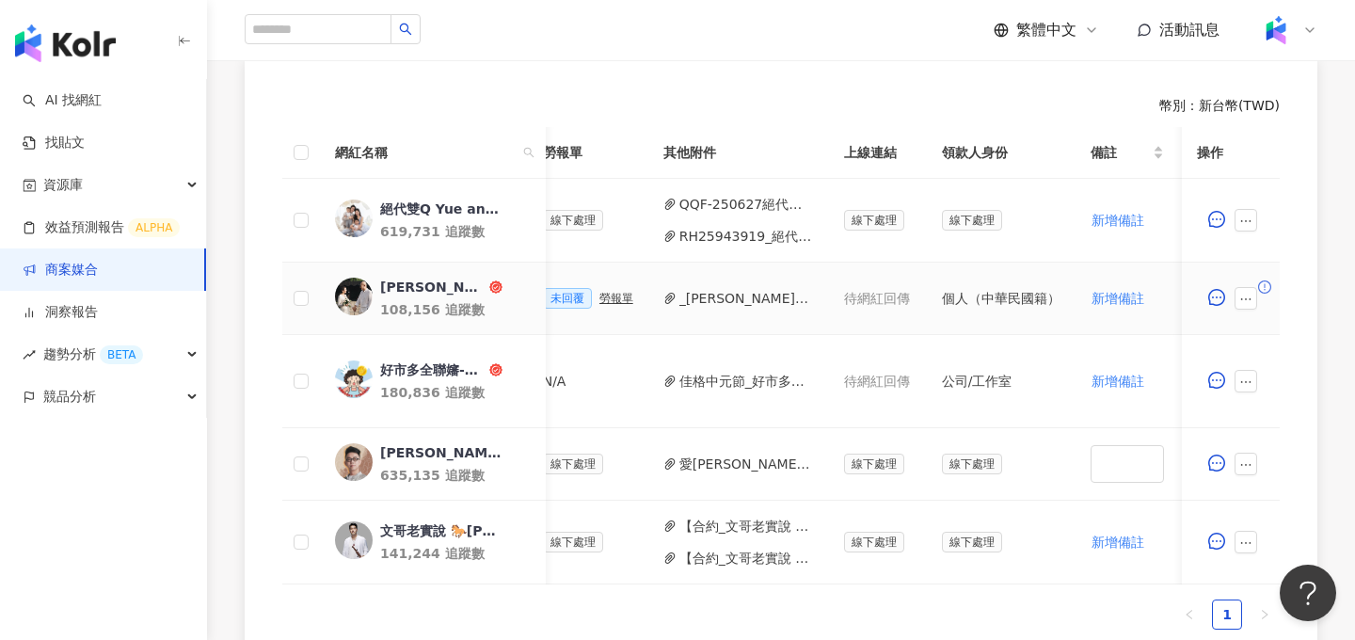
scroll to position [0, 907]
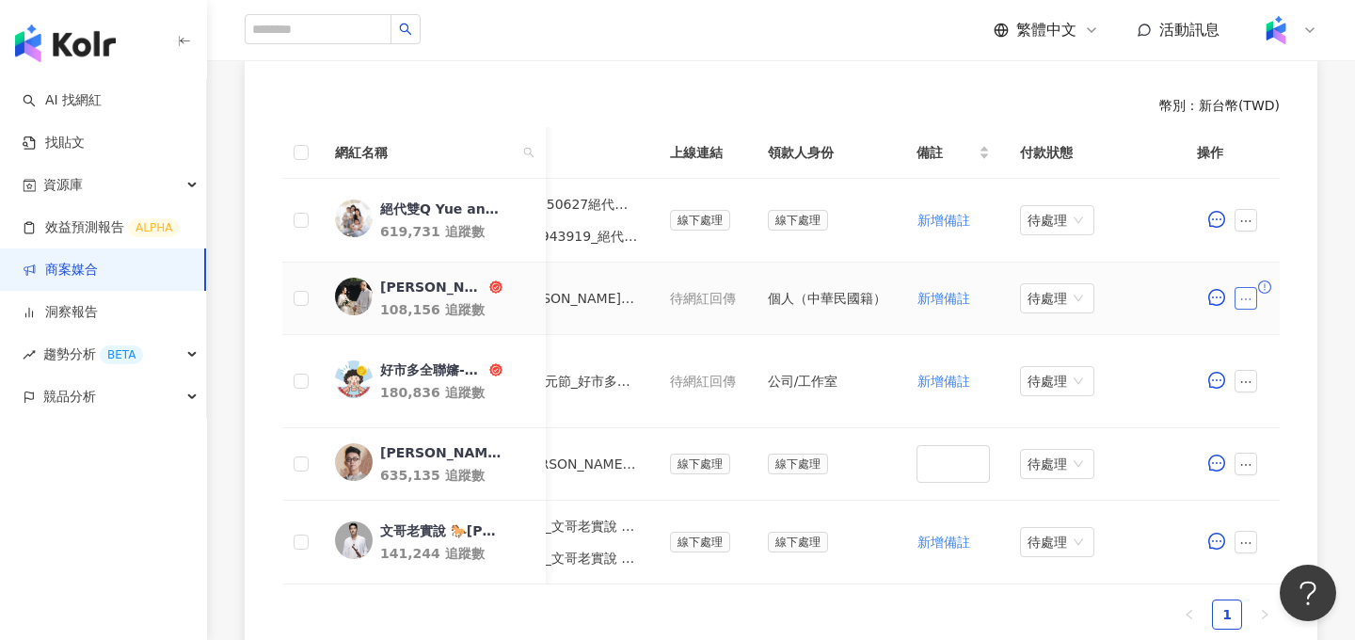
click at [861, 298] on icon "ellipsis" at bounding box center [1245, 299] width 13 height 13
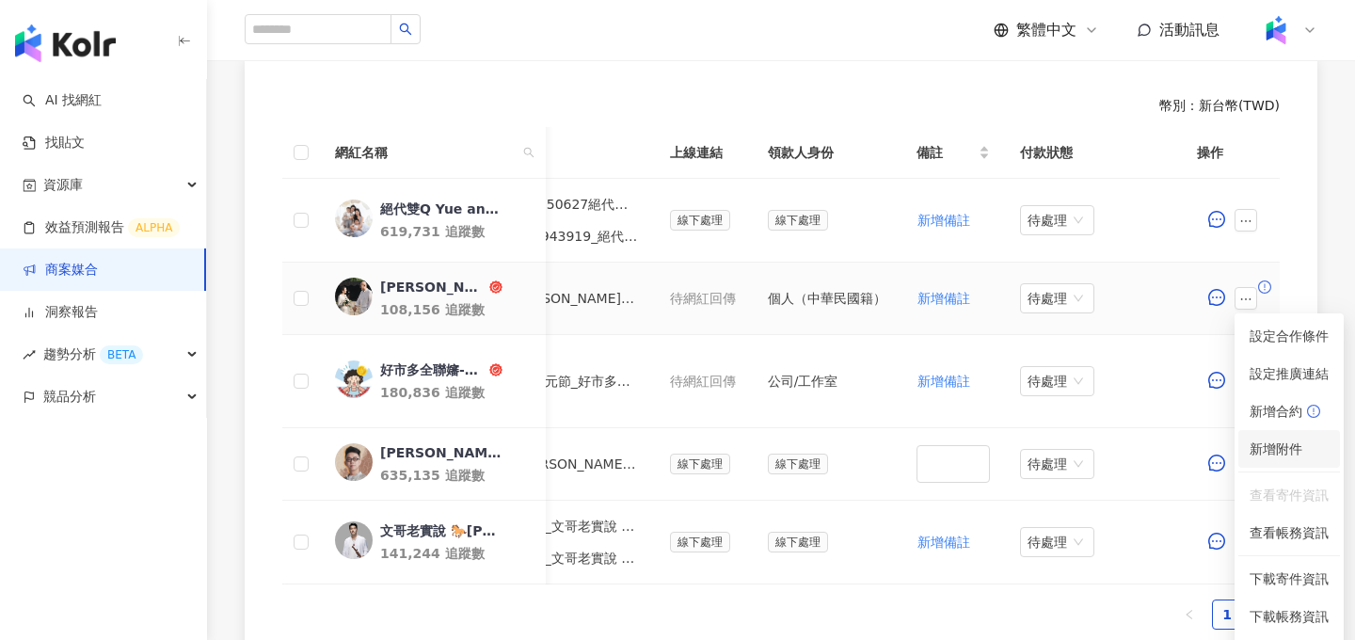
click at [861, 450] on span "新增附件" at bounding box center [1276, 448] width 53 height 15
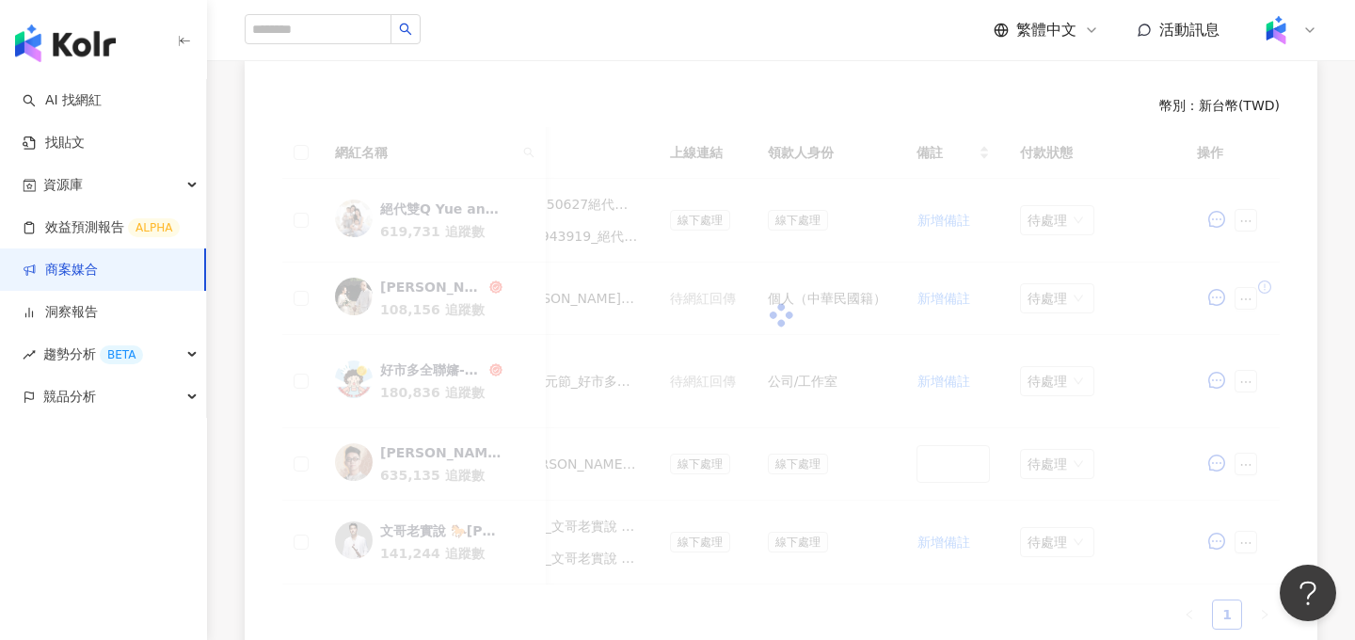
click at [861, 444] on div at bounding box center [781, 315] width 998 height 376
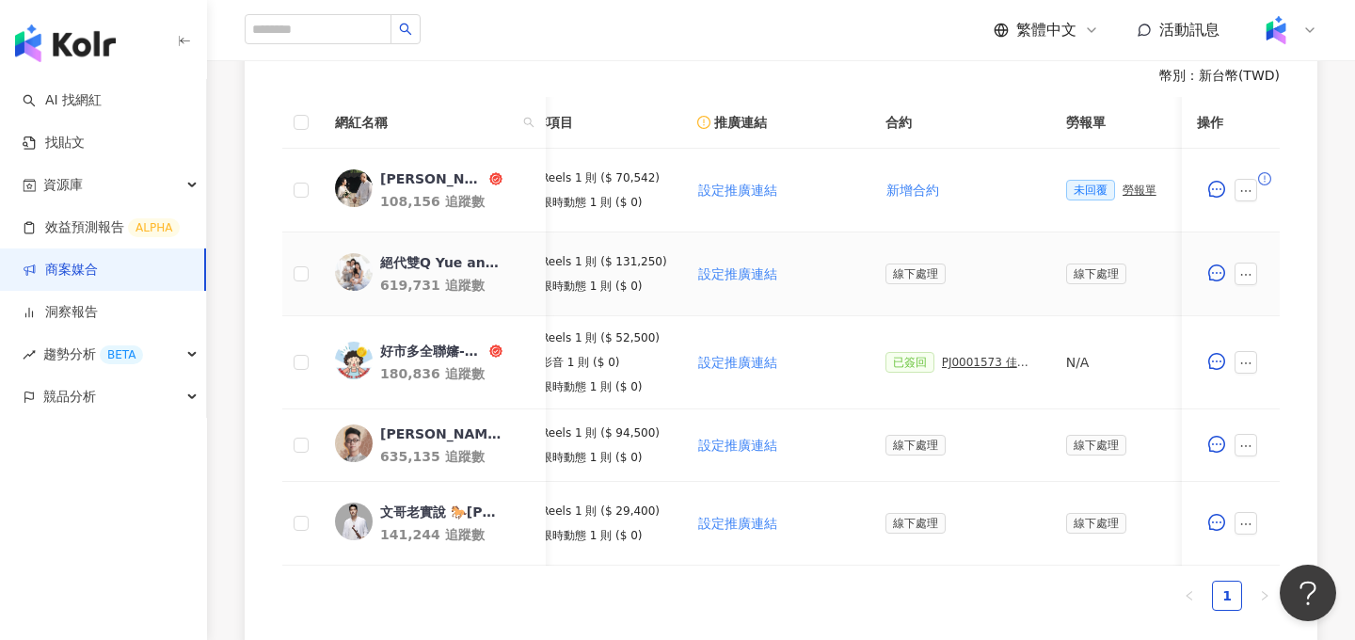
scroll to position [0, 0]
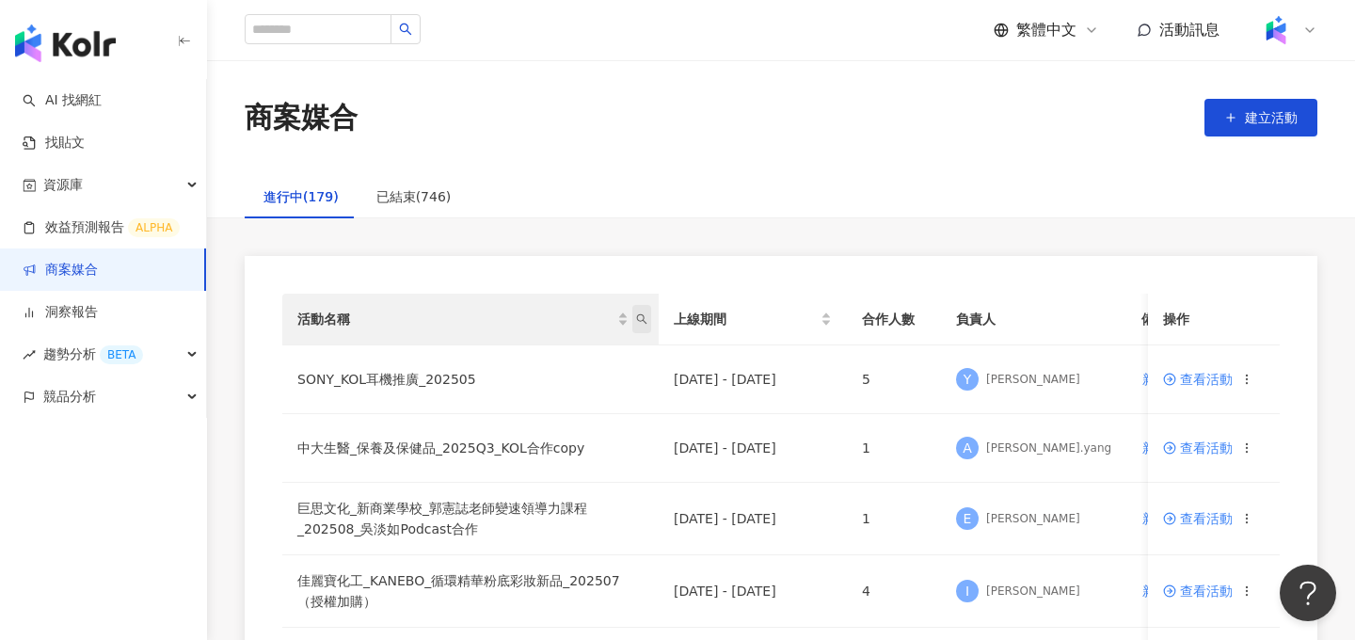
click at [642, 320] on icon "search" at bounding box center [641, 318] width 11 height 11
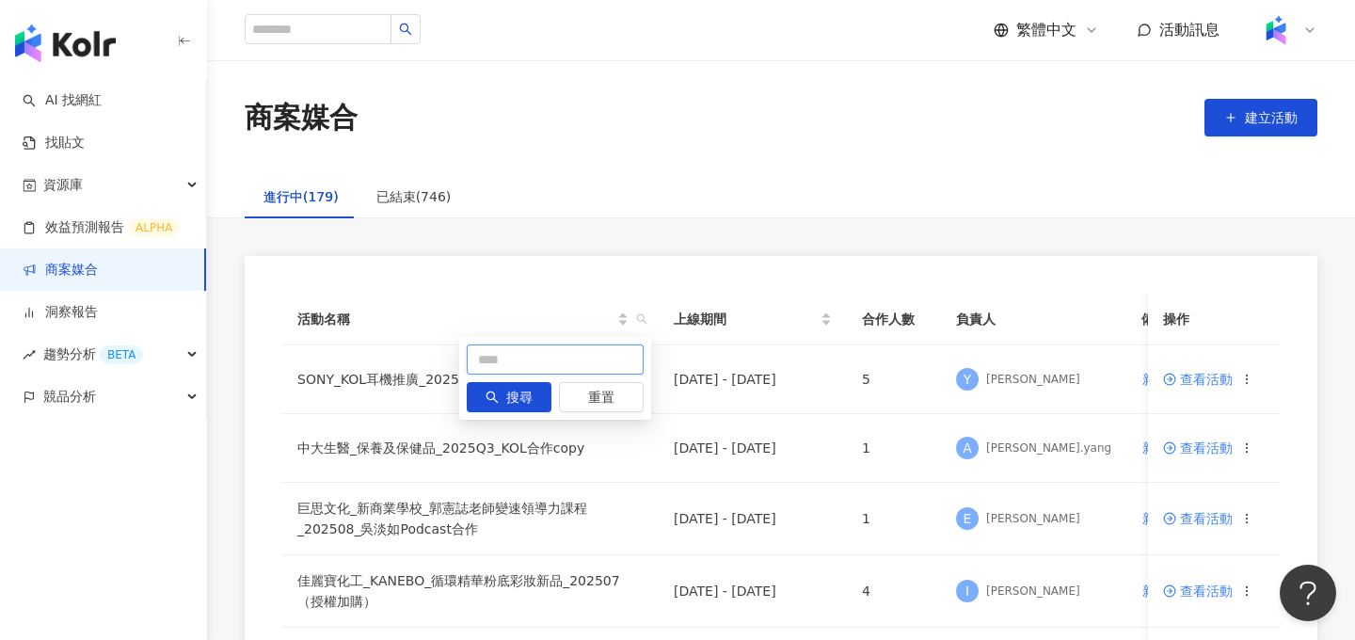
click at [614, 353] on input "text" at bounding box center [555, 359] width 177 height 30
type input "**"
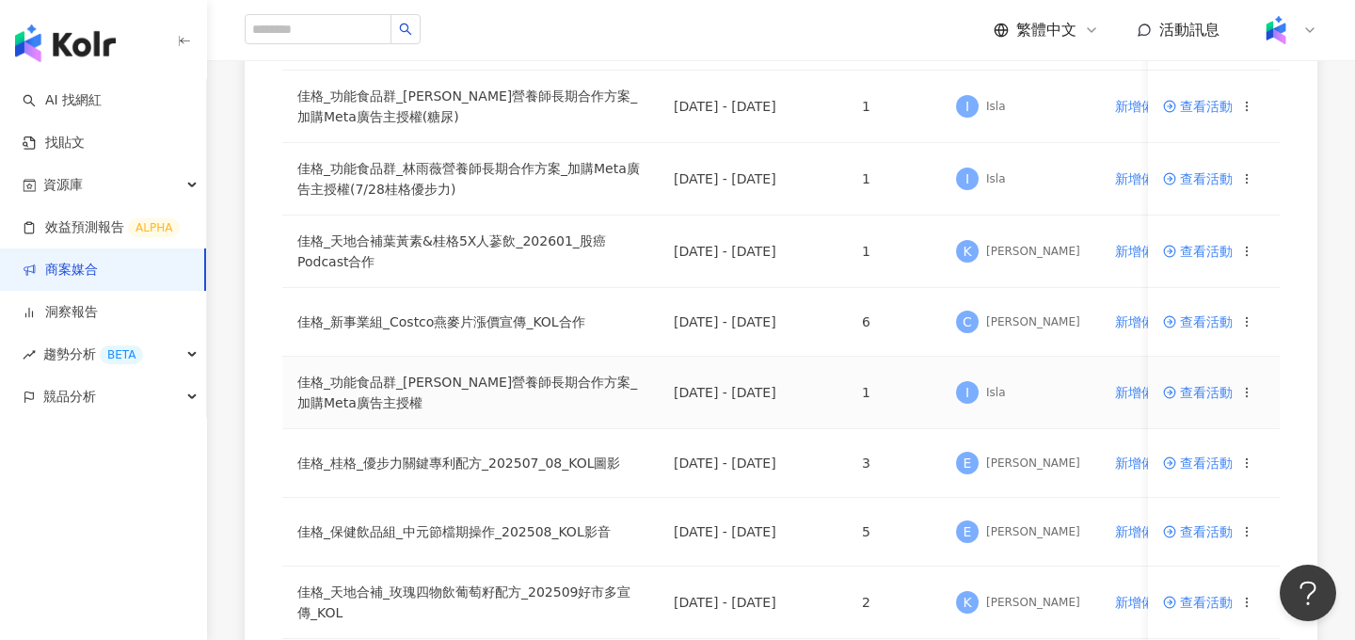
scroll to position [350, 0]
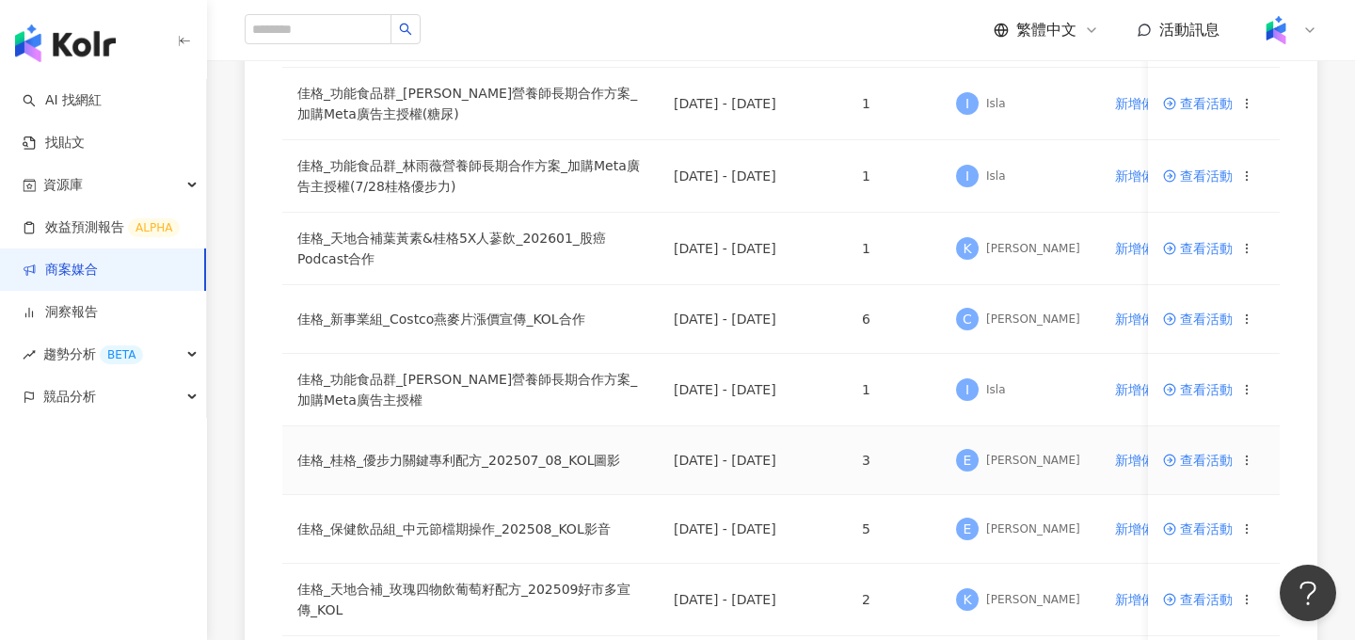
click at [861, 458] on span "查看活動" at bounding box center [1198, 460] width 70 height 13
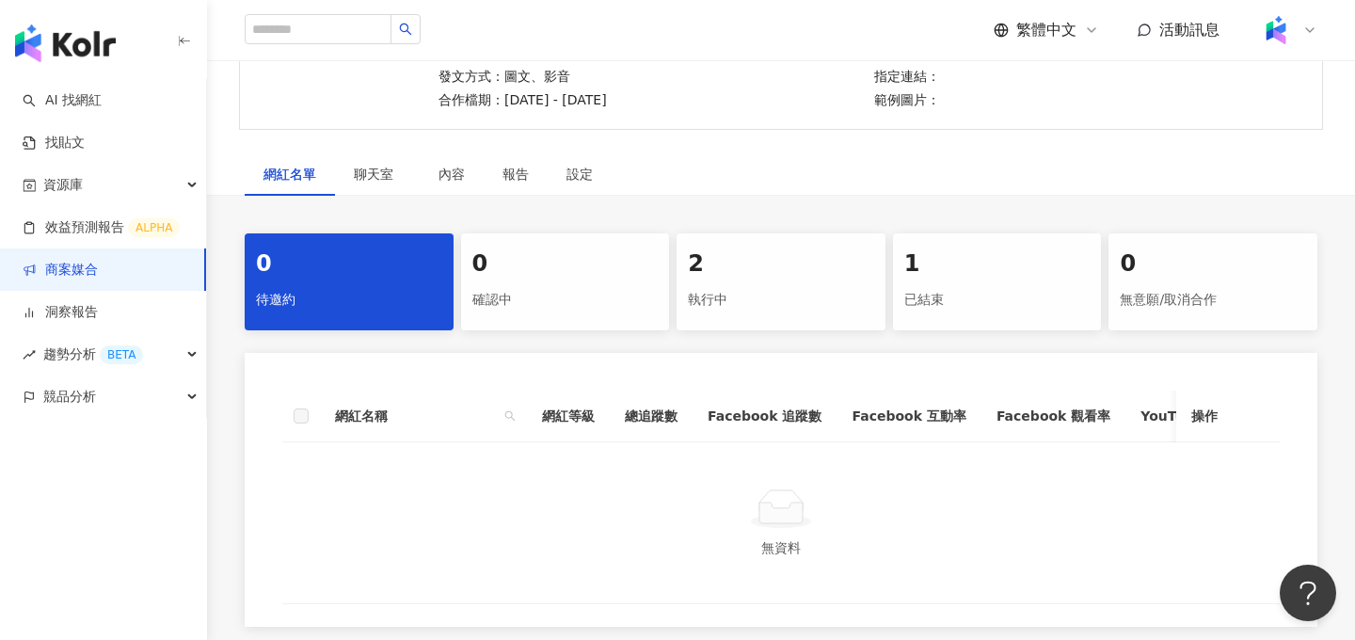
scroll to position [272, 0]
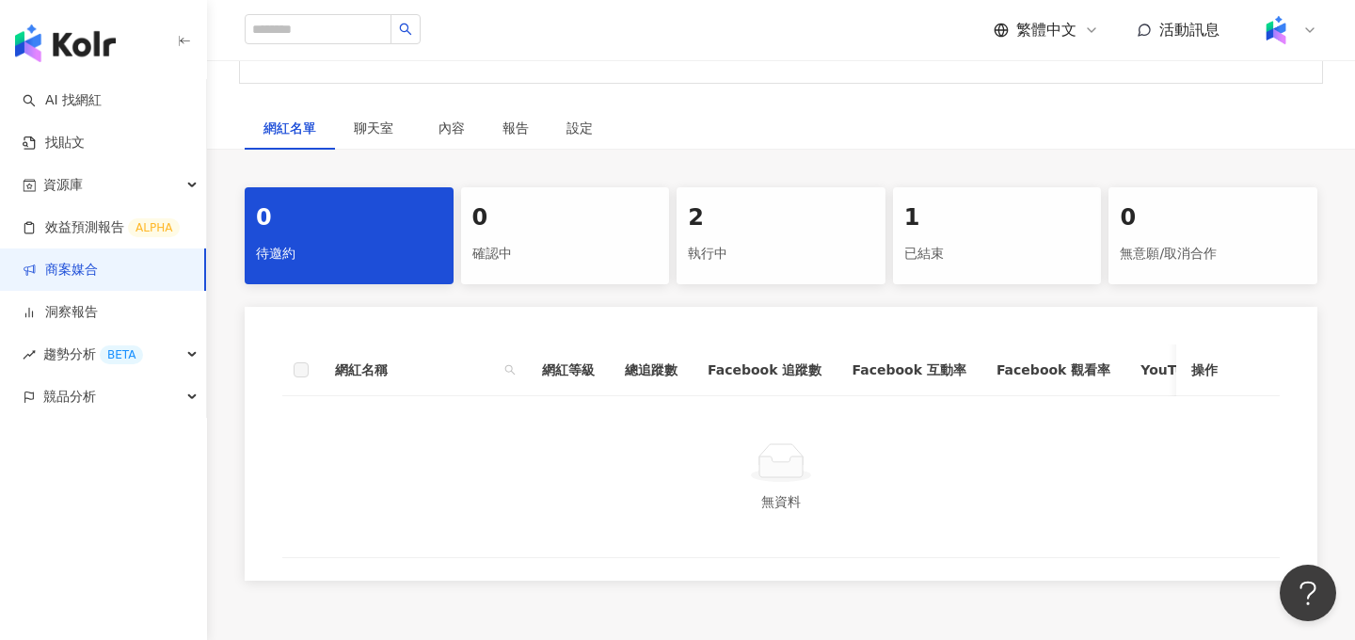
click at [749, 240] on div "執行中" at bounding box center [781, 254] width 186 height 32
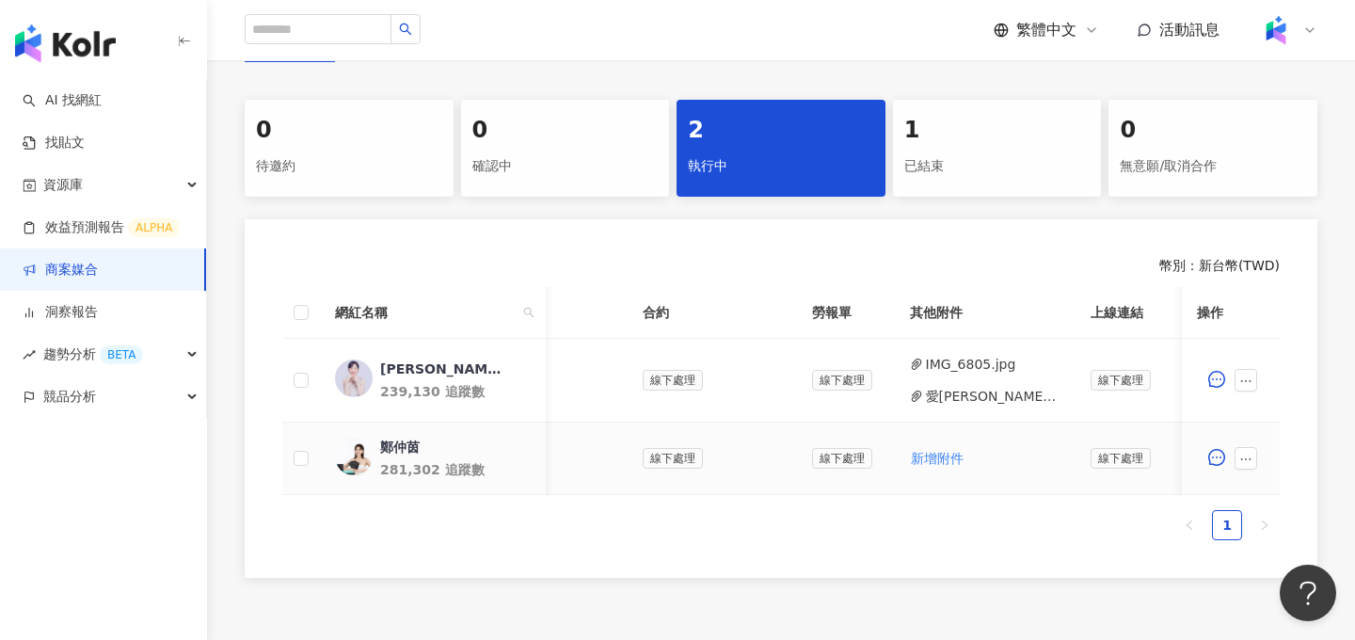
scroll to position [0, 447]
click at [861, 462] on span "新增附件" at bounding box center [935, 458] width 53 height 15
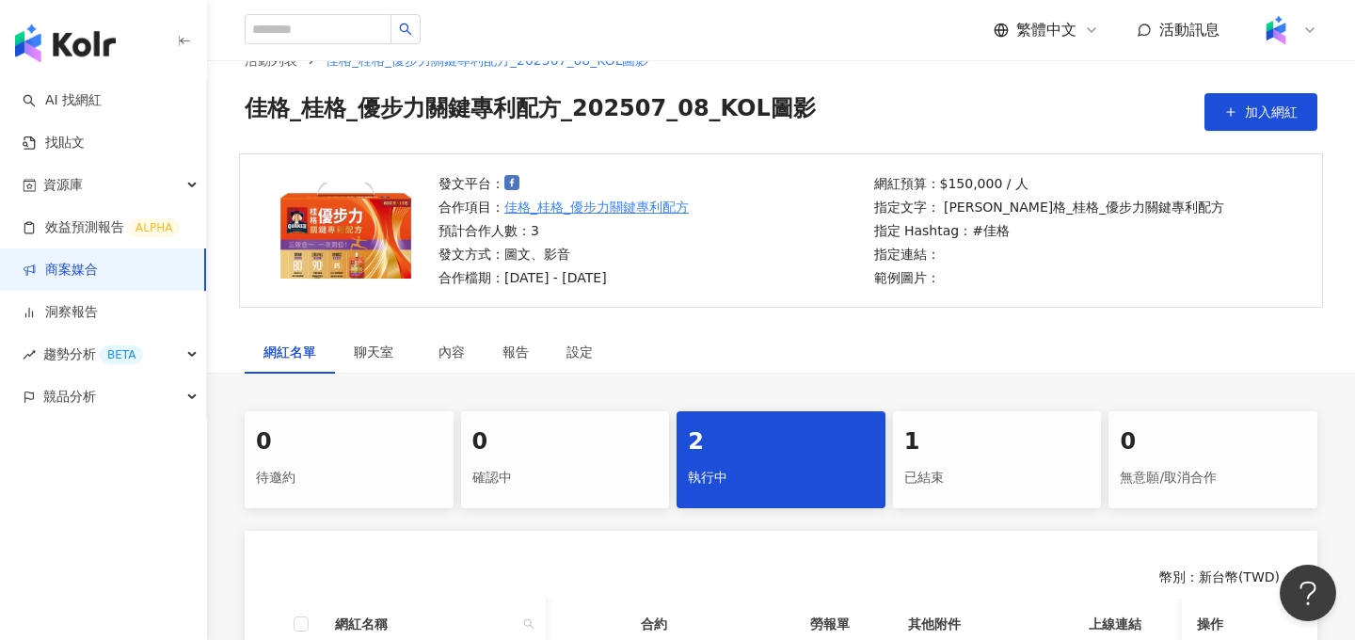
scroll to position [0, 0]
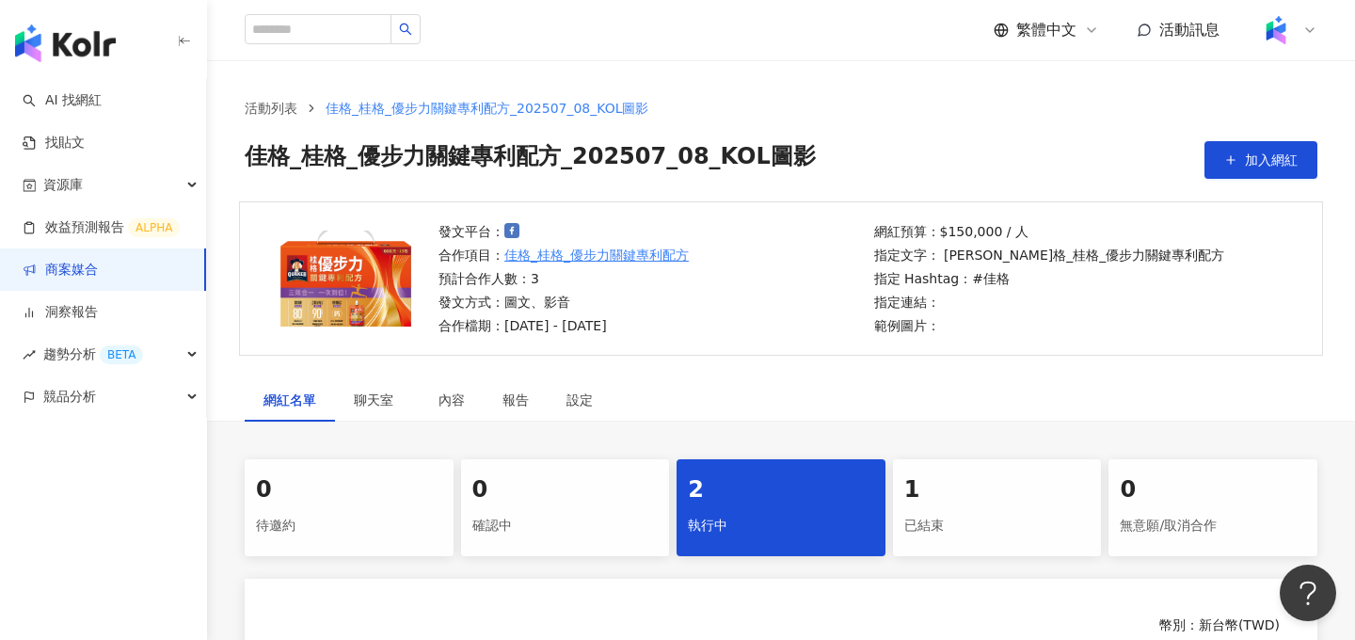
click at [74, 264] on link "商案媒合" at bounding box center [60, 270] width 75 height 19
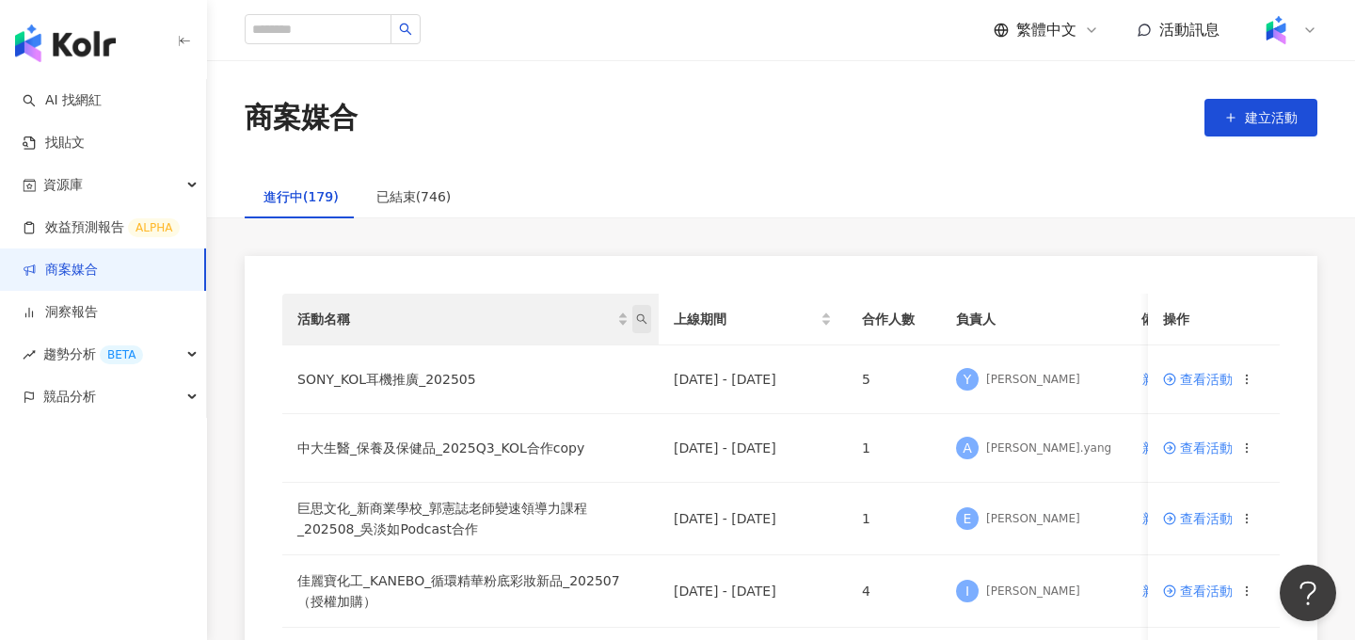
click at [648, 317] on span "活動名稱" at bounding box center [641, 319] width 19 height 28
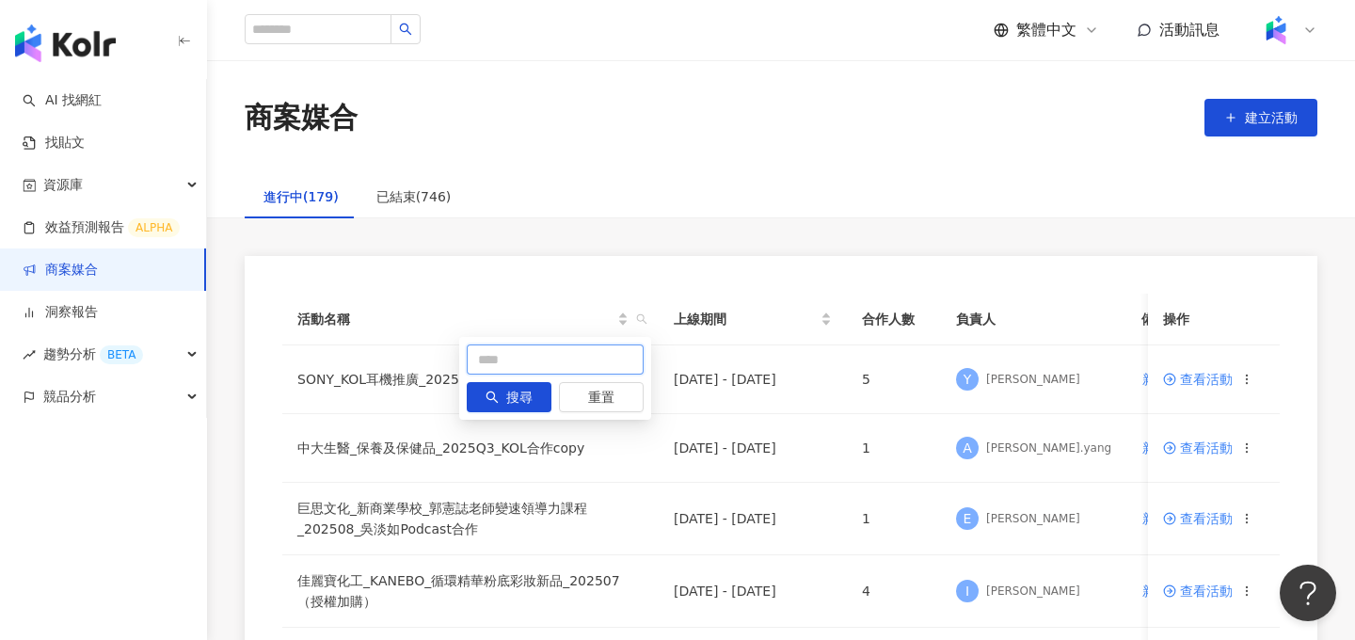
click at [576, 352] on input "text" at bounding box center [555, 359] width 177 height 30
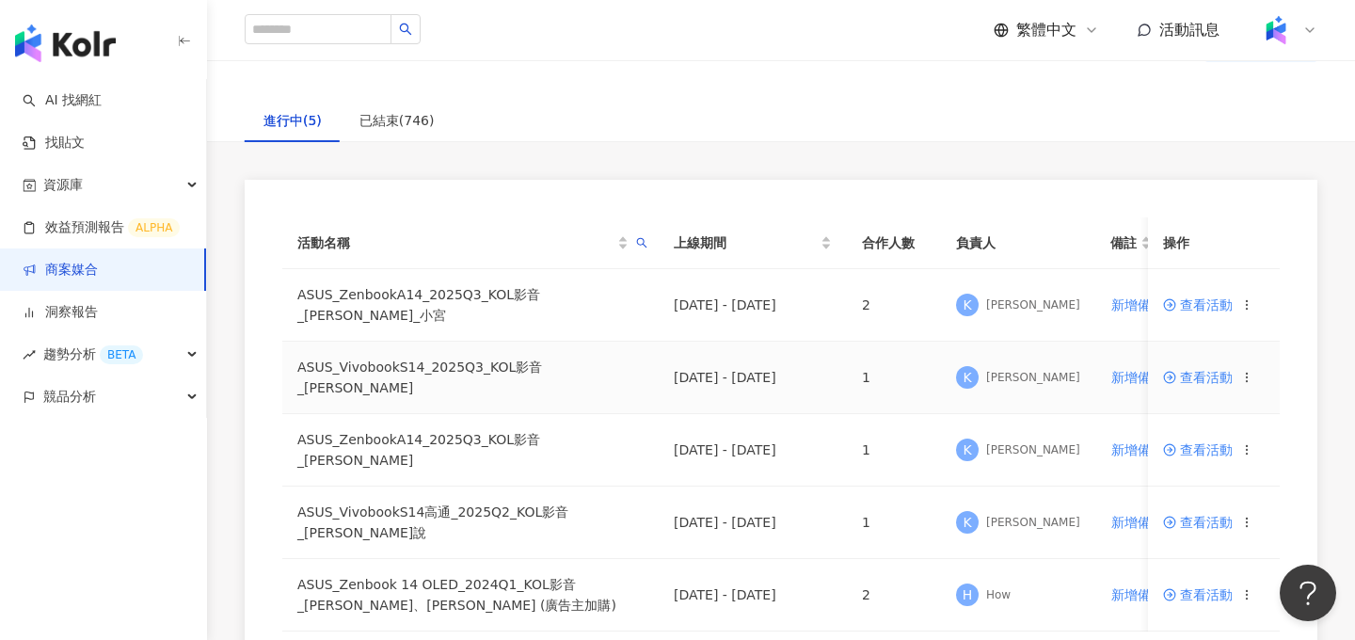
scroll to position [13, 0]
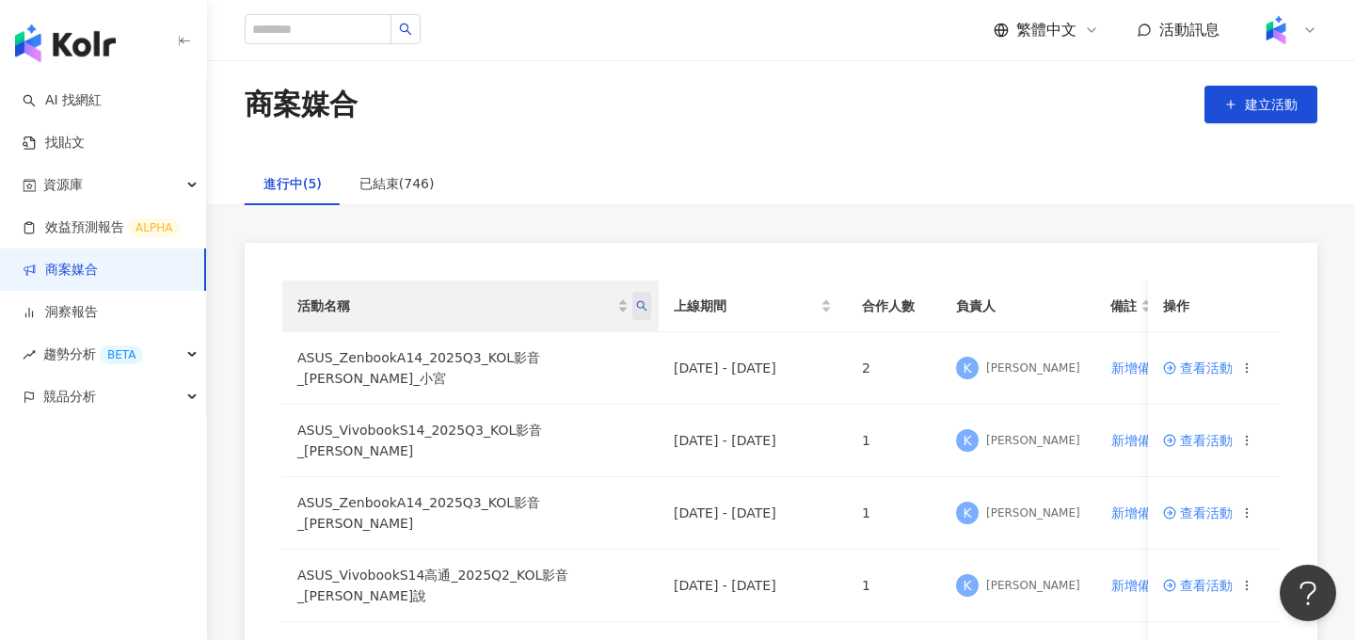
click at [642, 306] on icon "search" at bounding box center [641, 305] width 11 height 11
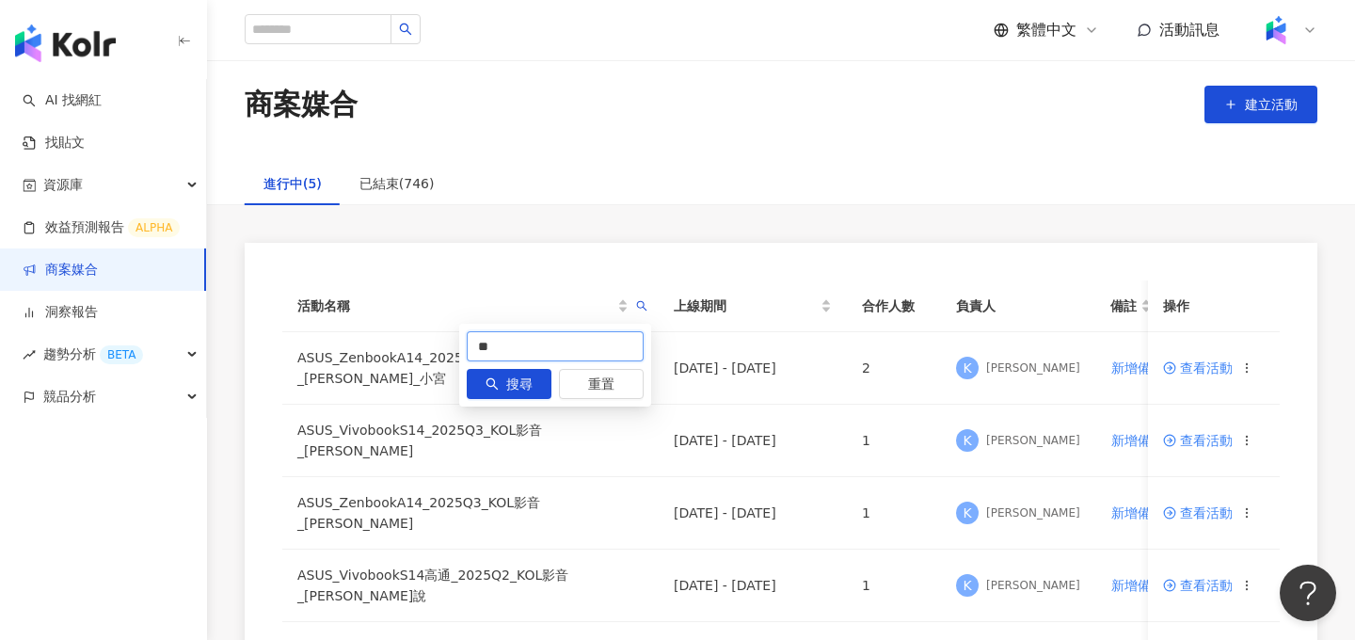
click at [528, 350] on input "**" at bounding box center [555, 346] width 177 height 30
type input "*"
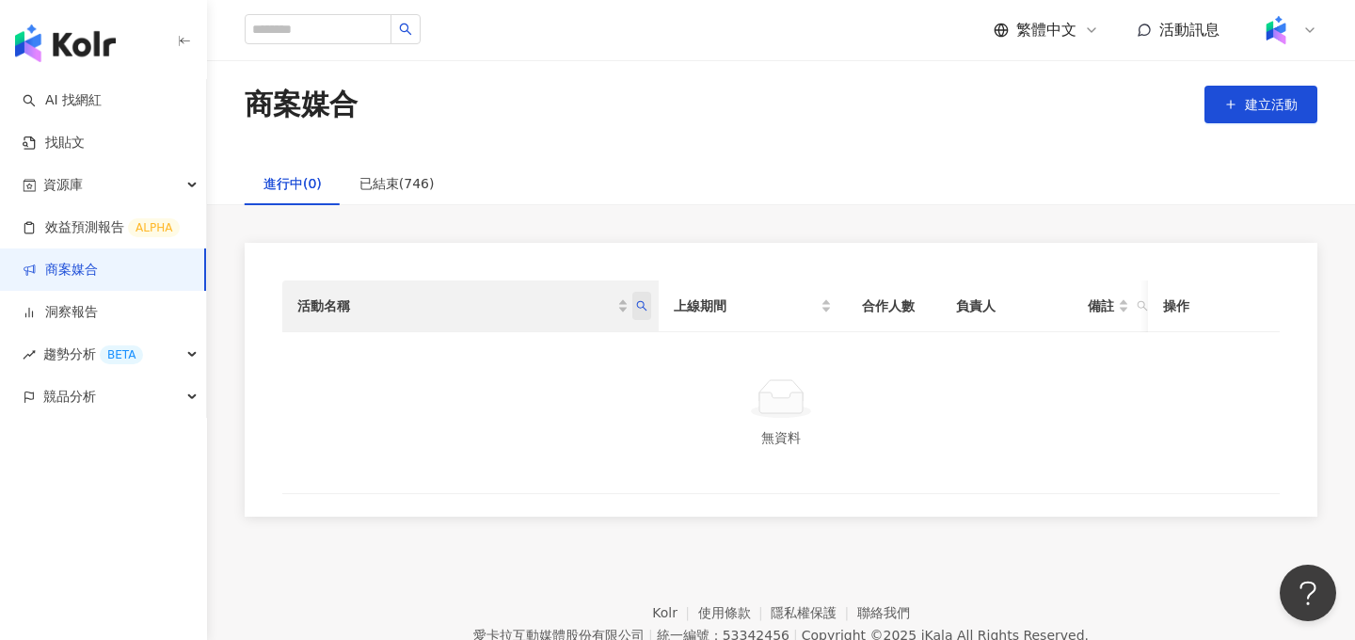
click at [641, 307] on icon "search" at bounding box center [641, 305] width 11 height 11
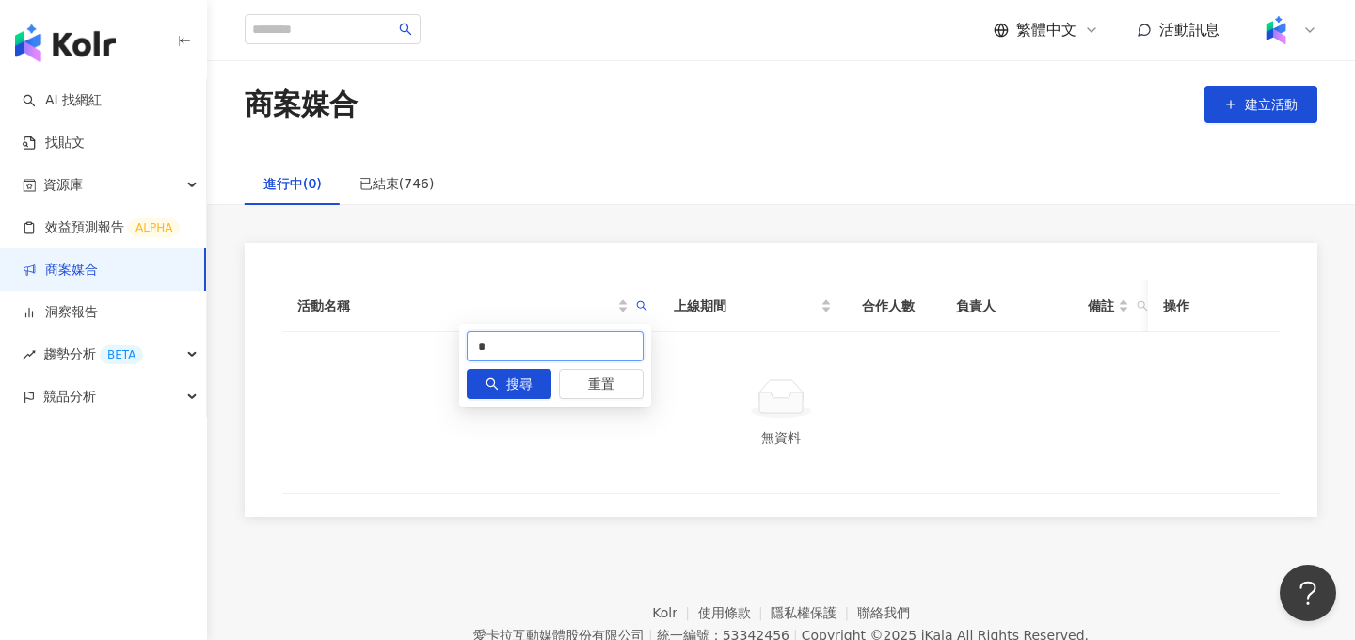
click at [628, 342] on input "*" at bounding box center [555, 346] width 177 height 30
type input "**"
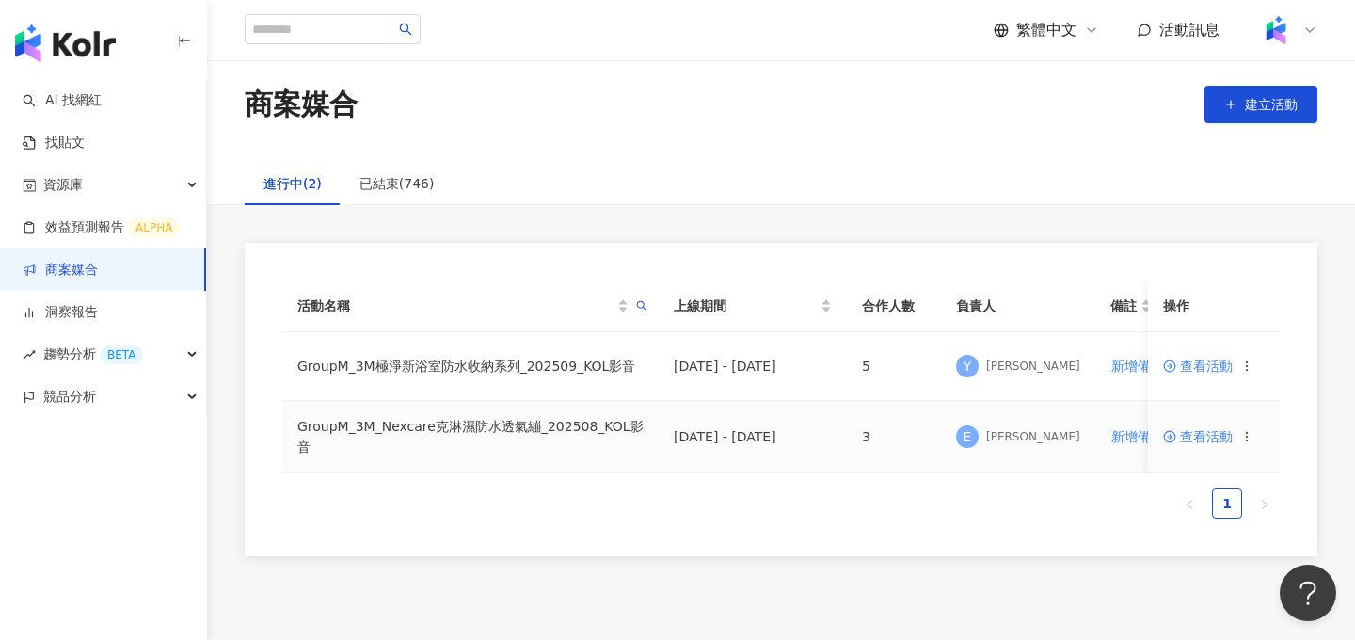
click at [861, 441] on span "查看活動" at bounding box center [1198, 436] width 70 height 13
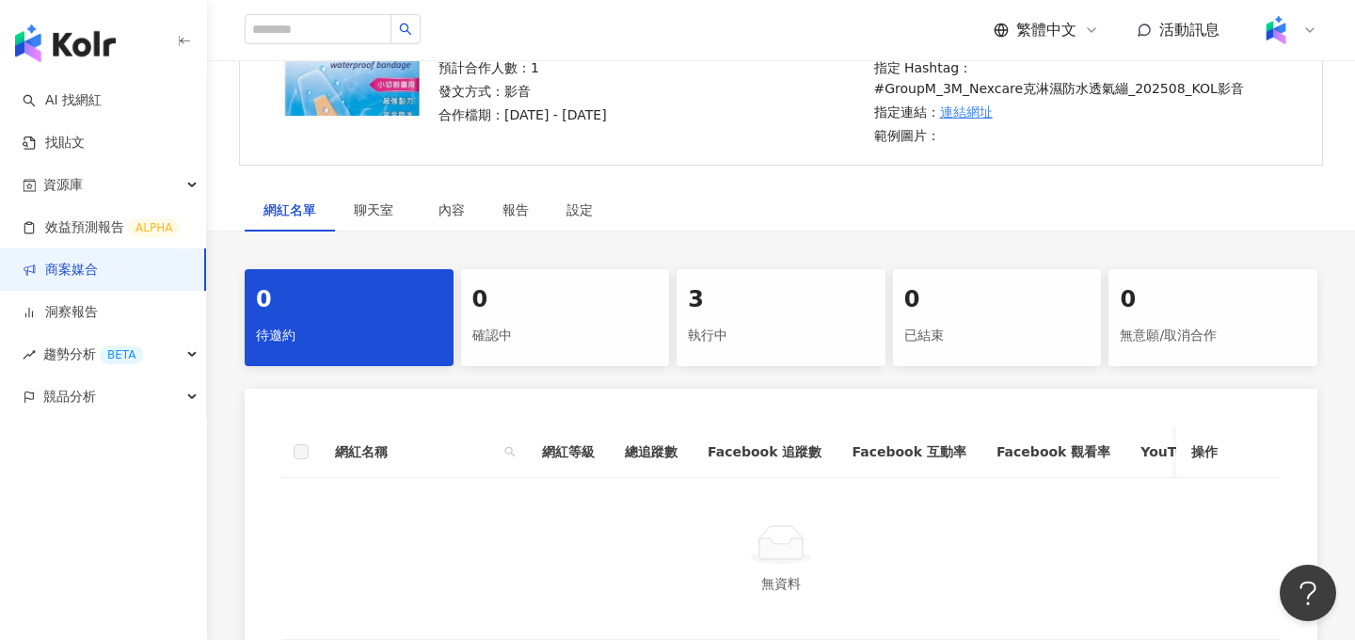
scroll to position [247, 0]
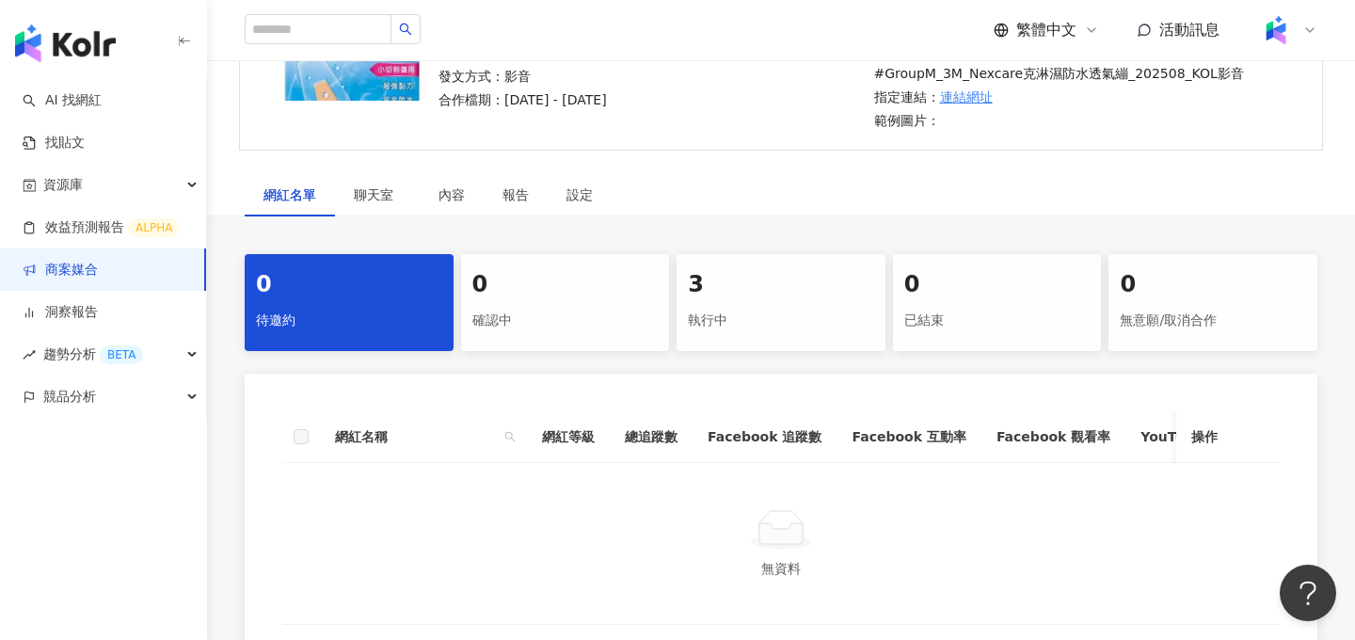
click at [715, 319] on div "3 執行中" at bounding box center [781, 302] width 209 height 97
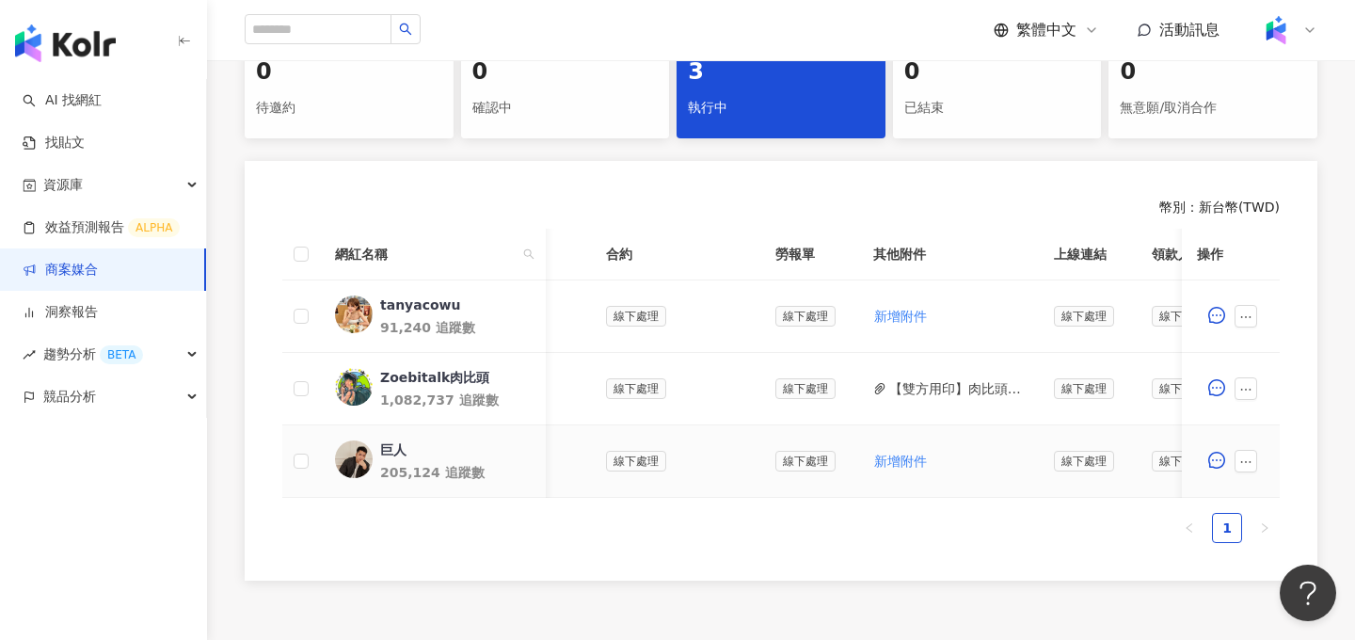
scroll to position [0, 490]
click at [360, 296] on img at bounding box center [354, 315] width 38 height 38
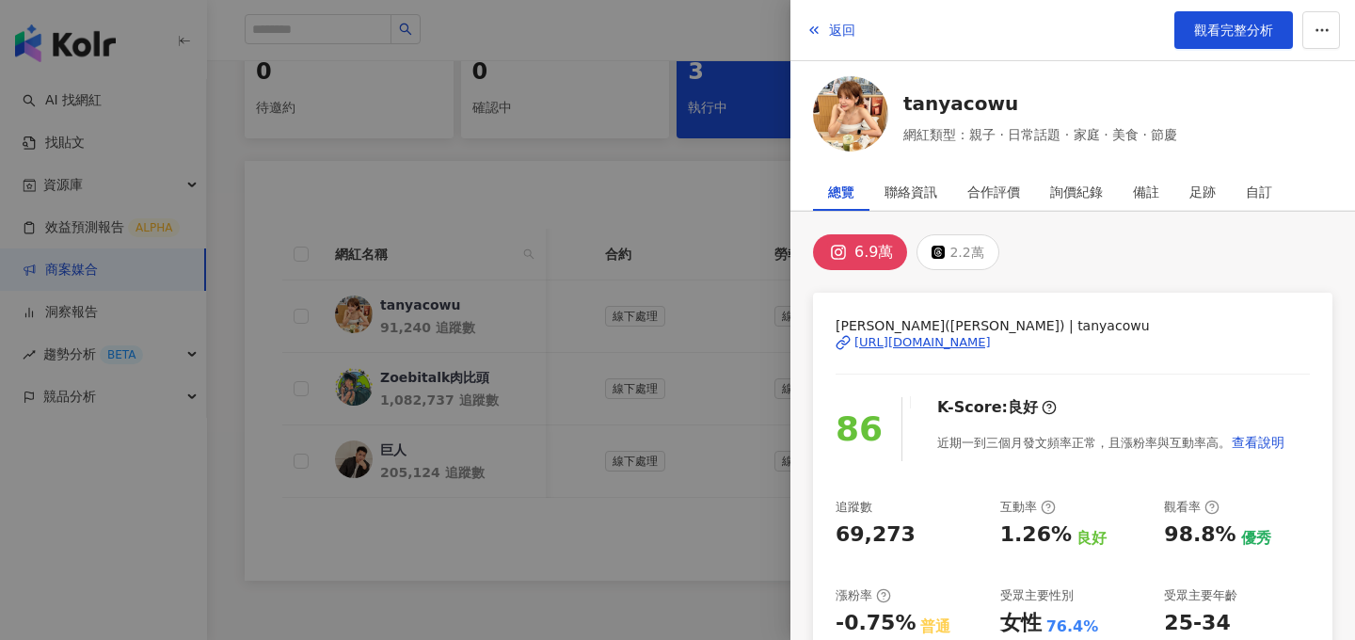
click at [659, 372] on div at bounding box center [677, 320] width 1355 height 640
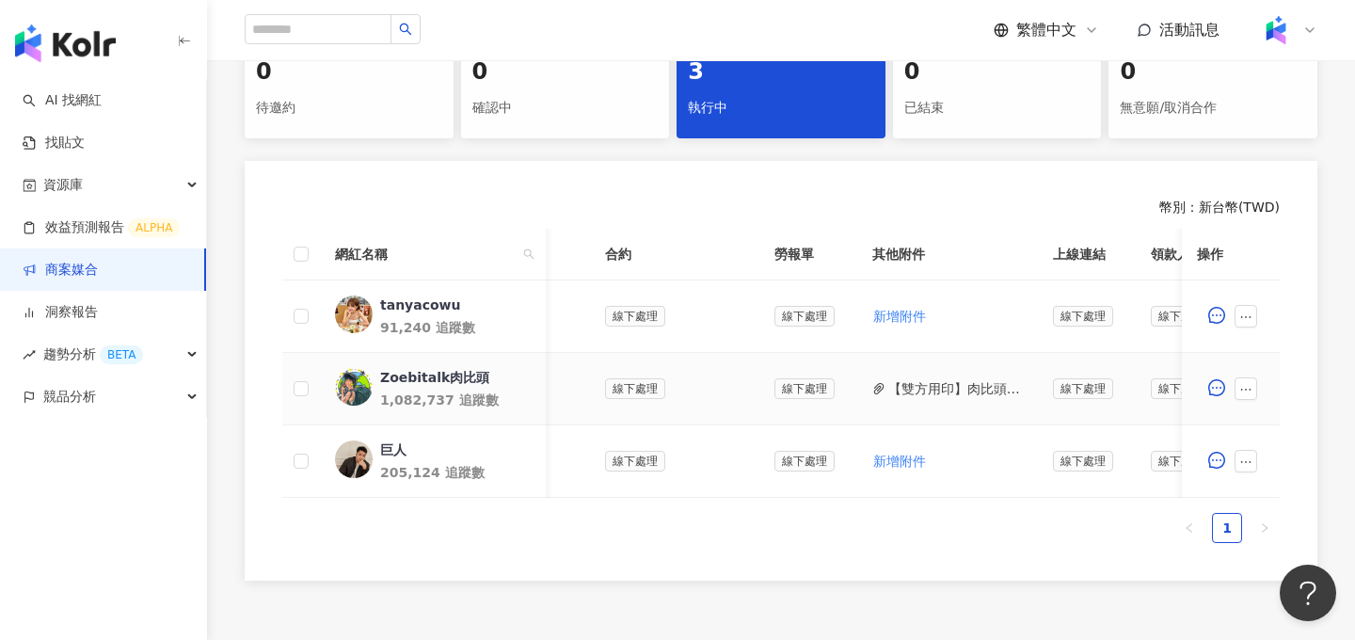
click at [861, 378] on button "【雙方用印】肉比頭_PJ0001570 GroupM_3M_Nexcare克淋濕防水透氣繃_202508_KOL影音.pdf" at bounding box center [955, 388] width 135 height 21
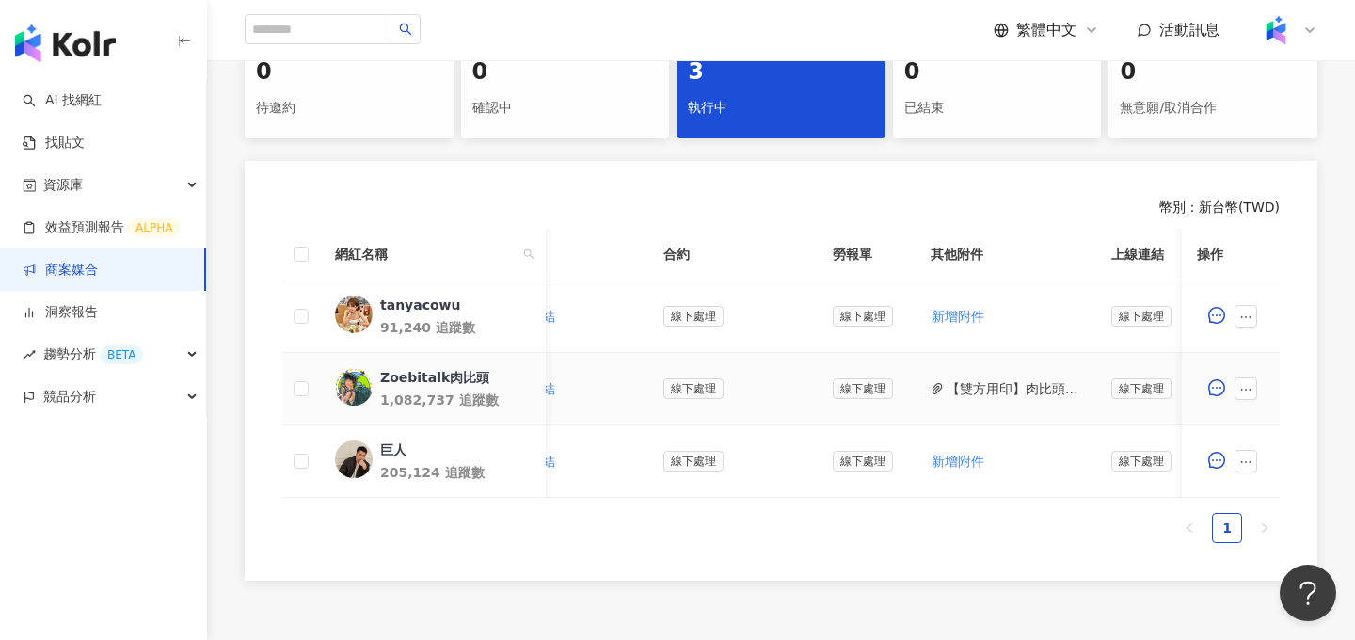
scroll to position [0, 438]
